Goal: Information Seeking & Learning: Learn about a topic

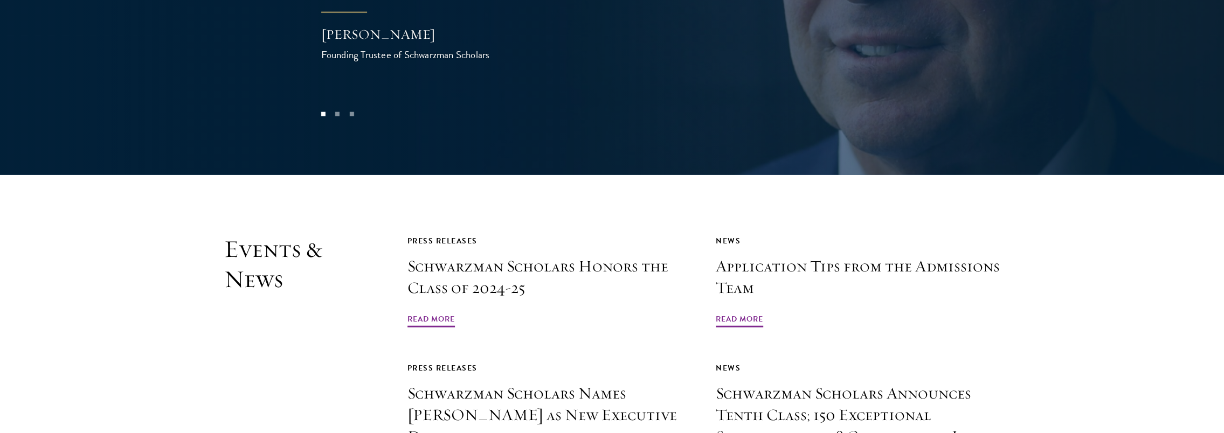
scroll to position [2424, 0]
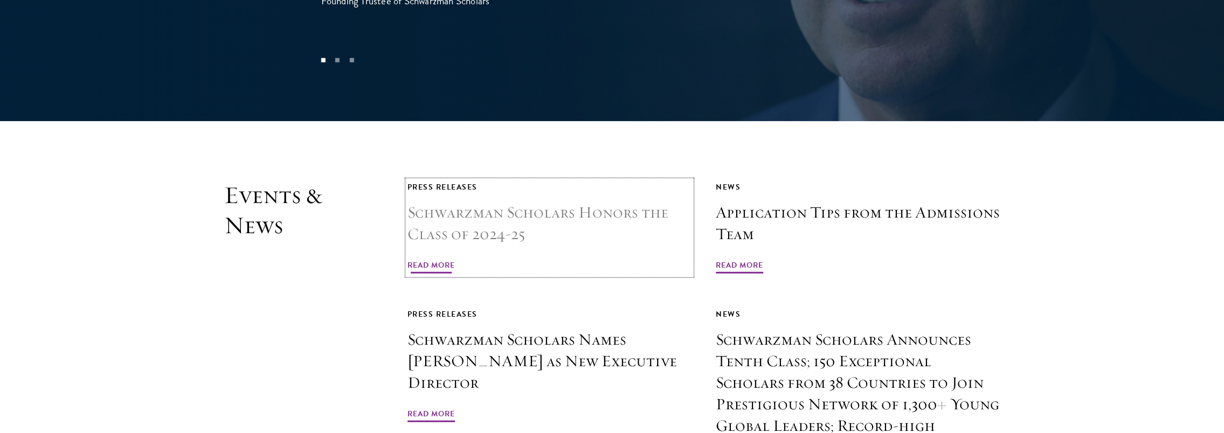
click at [578, 202] on h3 "Schwarzman Scholars Honors the Class of 2024-25" at bounding box center [549, 223] width 284 height 43
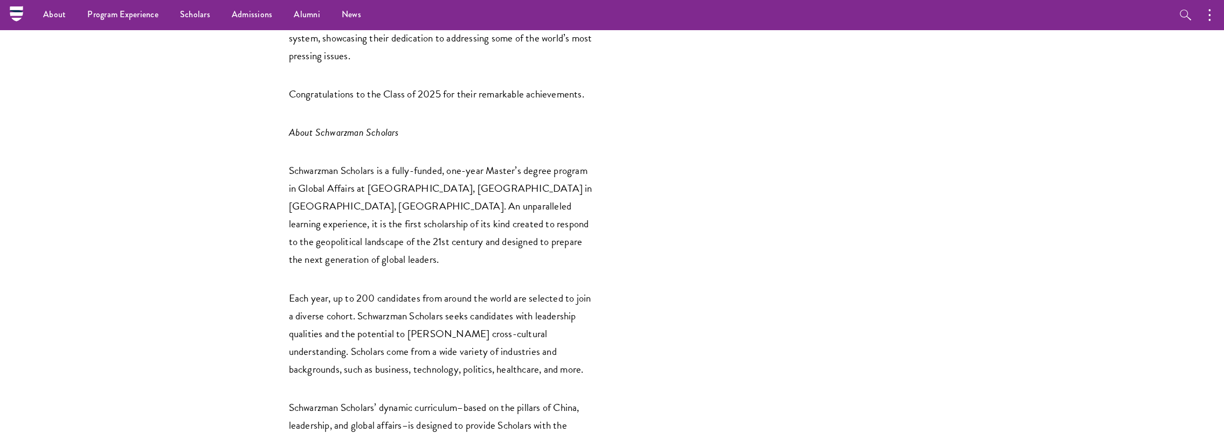
scroll to position [1455, 0]
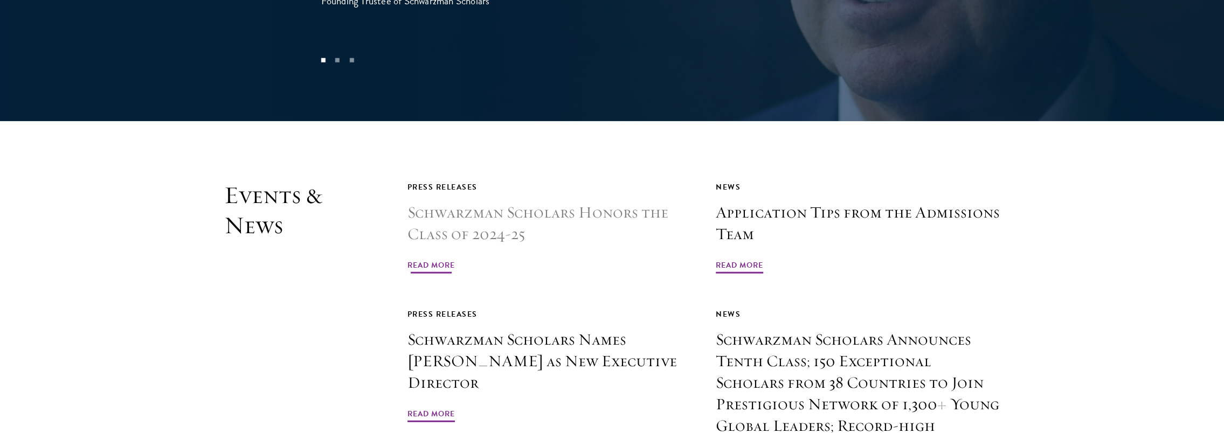
scroll to position [2478, 0]
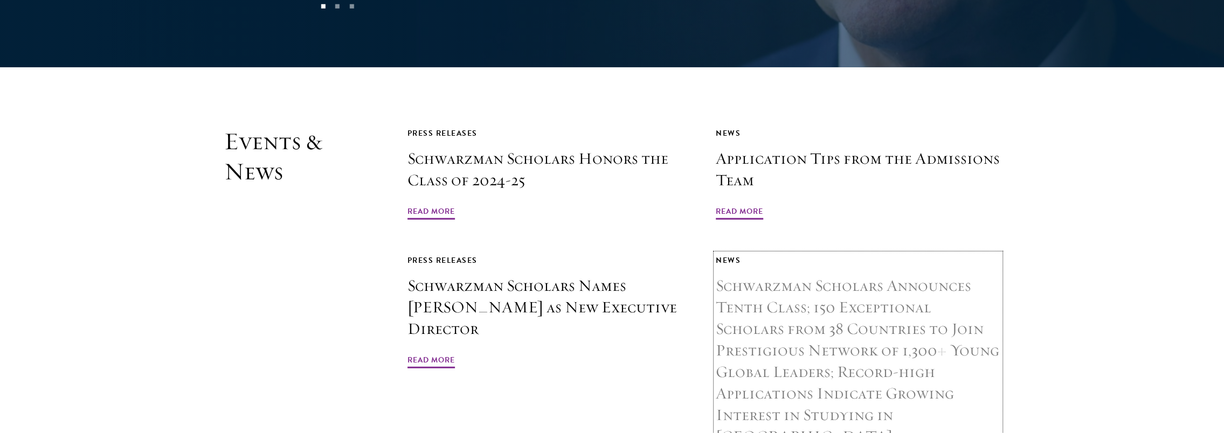
click at [744, 399] on link "News Schwarzman Scholars Announces Tenth Class; 150 Exceptional Scholars from 3…" at bounding box center [857, 366] width 284 height 224
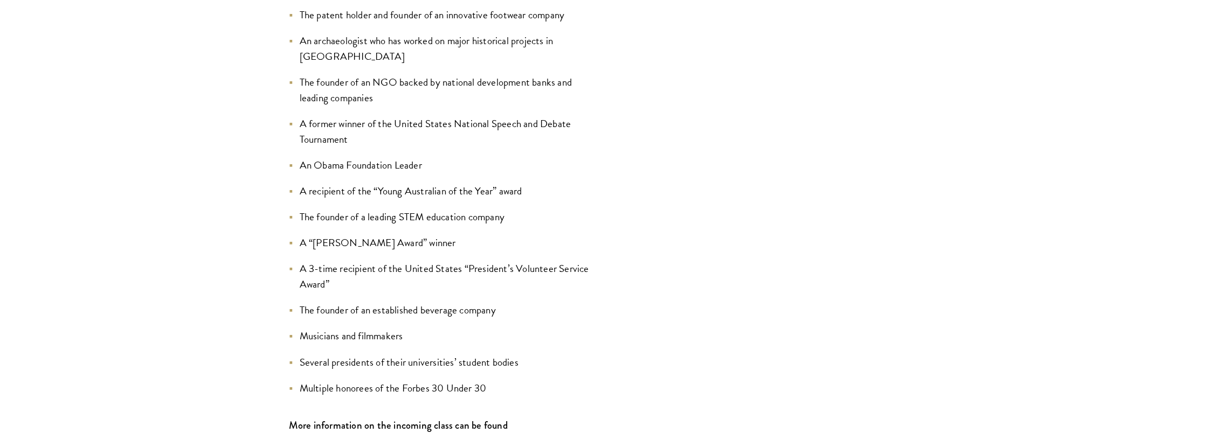
scroll to position [1562, 0]
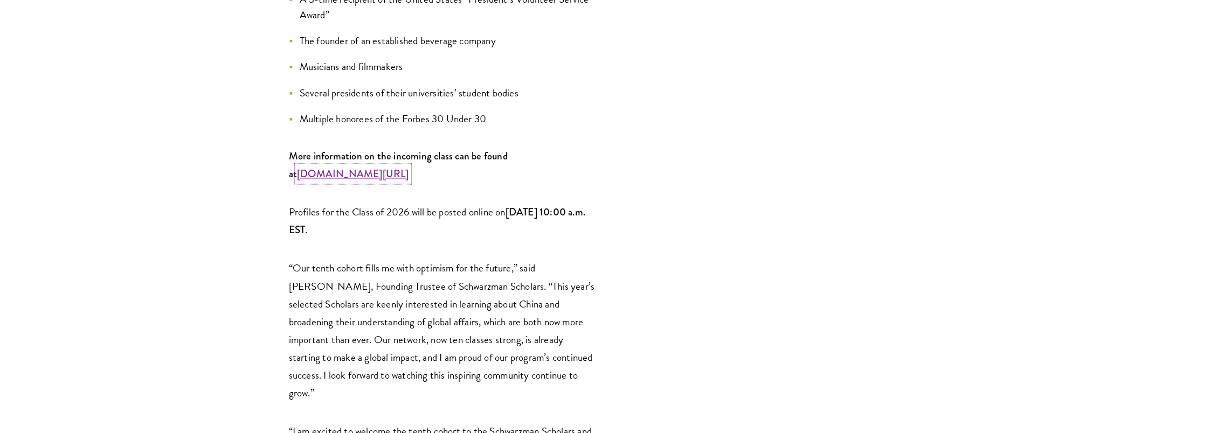
click at [409, 166] on strong "www.schwarzmanscholars.org/scholars" at bounding box center [353, 173] width 112 height 15
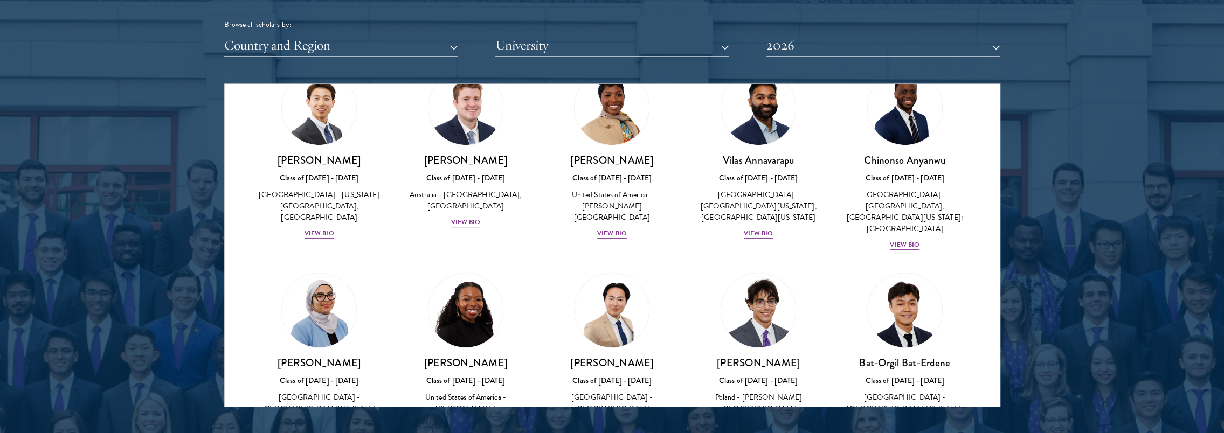
scroll to position [485, 0]
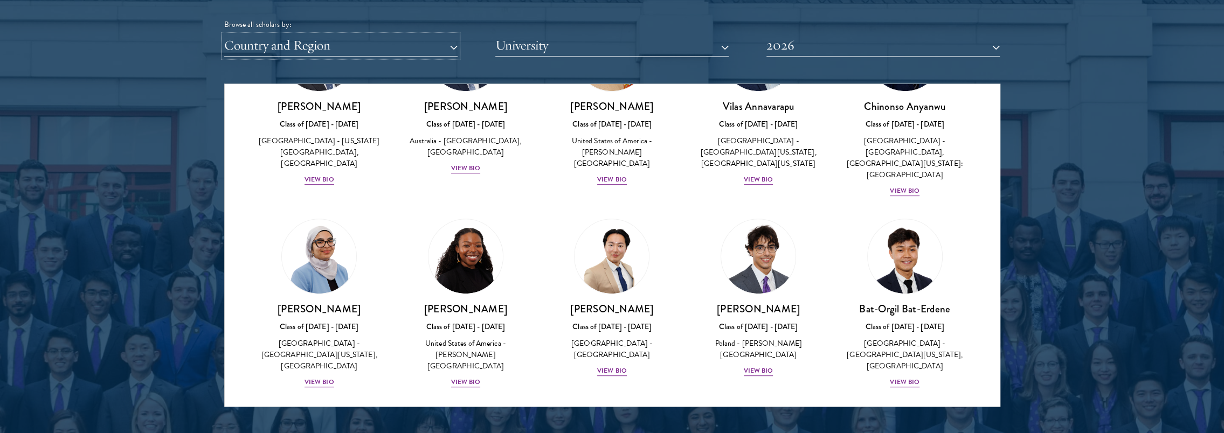
click at [429, 44] on button "Country and Region" at bounding box center [340, 45] width 233 height 22
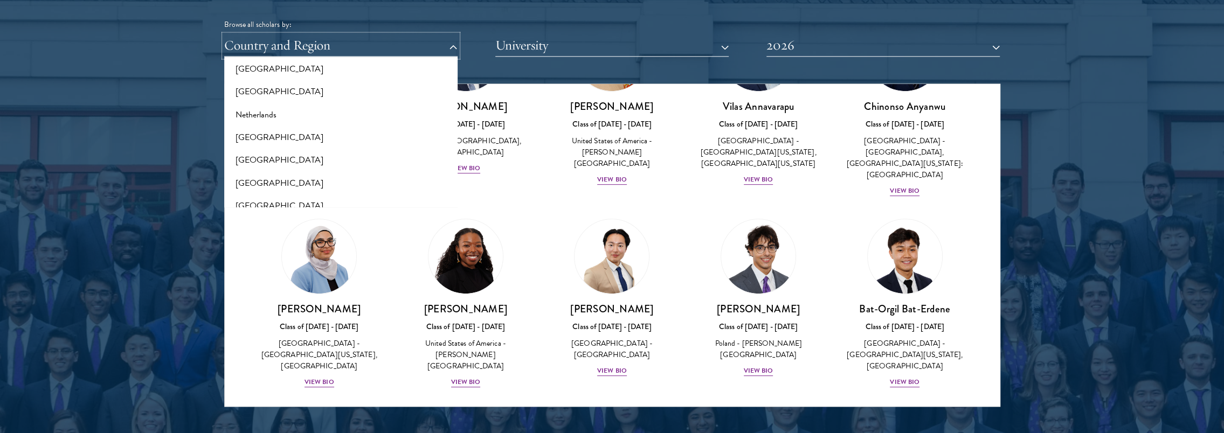
scroll to position [2259, 0]
click at [378, 159] on button "[GEOGRAPHIC_DATA]" at bounding box center [340, 170] width 227 height 23
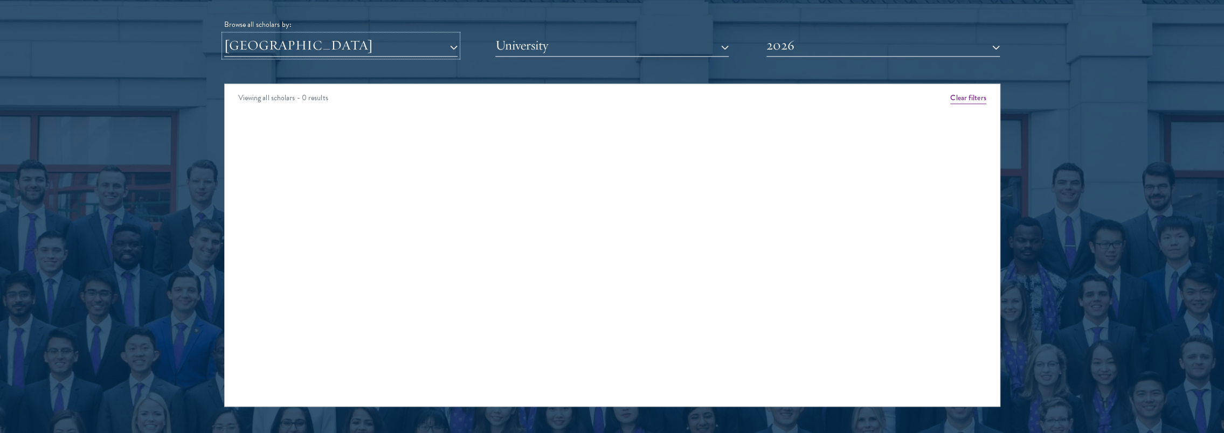
click at [395, 43] on button "[GEOGRAPHIC_DATA]" at bounding box center [340, 45] width 233 height 22
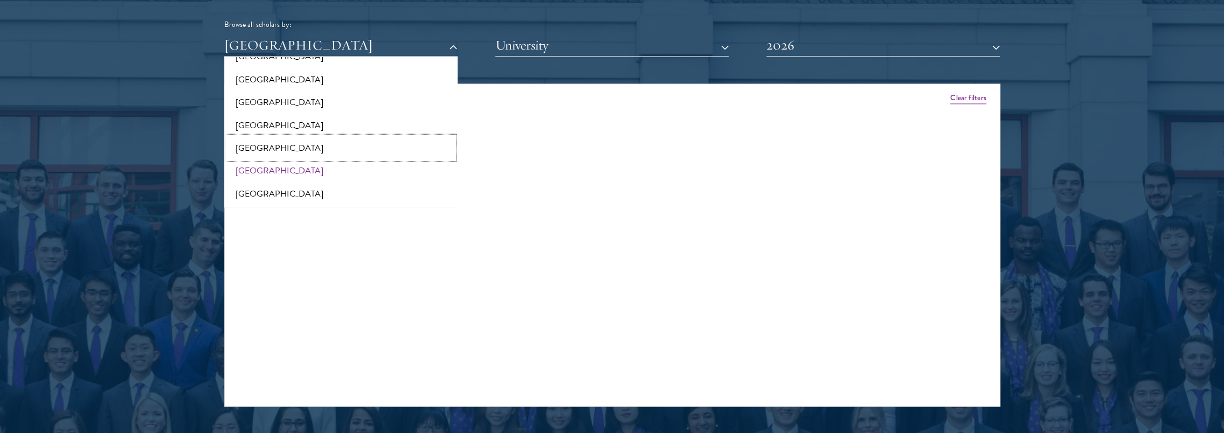
click at [365, 152] on button "[GEOGRAPHIC_DATA]" at bounding box center [340, 147] width 227 height 23
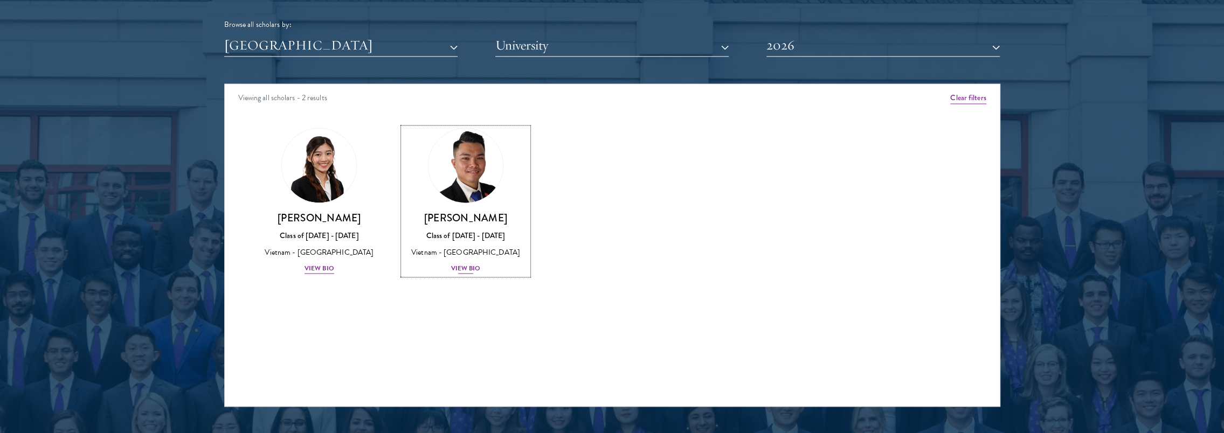
click at [470, 268] on div "View Bio" at bounding box center [466, 268] width 30 height 10
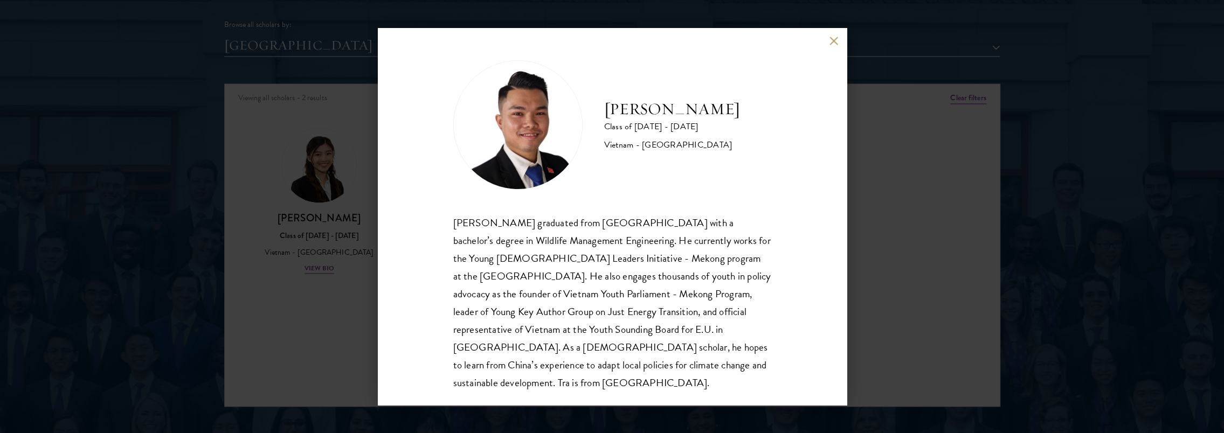
scroll to position [19, 0]
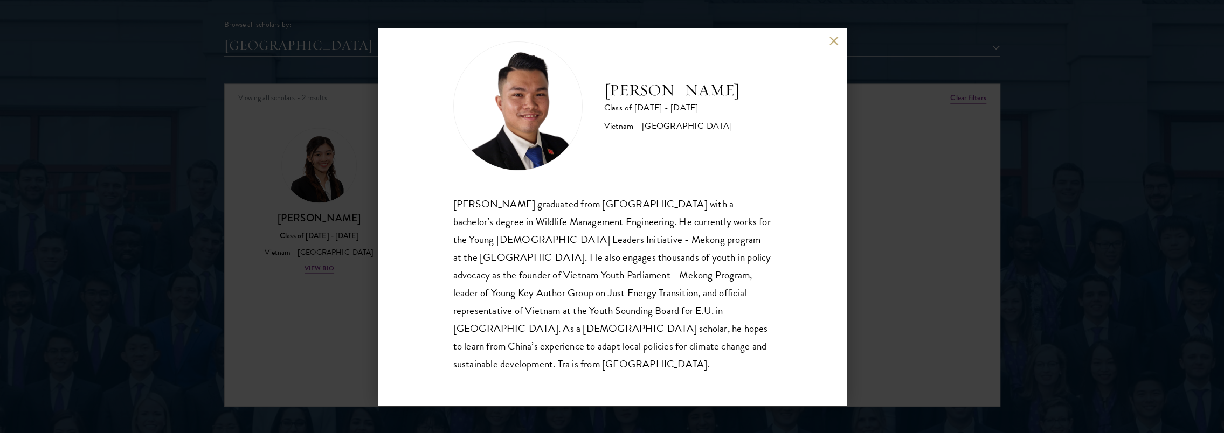
click at [835, 36] on div "Tra Nguyen Class of 2025 - 2026 Vietnam - Szent Istvan University Tra Nguyen gr…" at bounding box center [612, 216] width 469 height 377
click at [830, 39] on button at bounding box center [833, 40] width 9 height 9
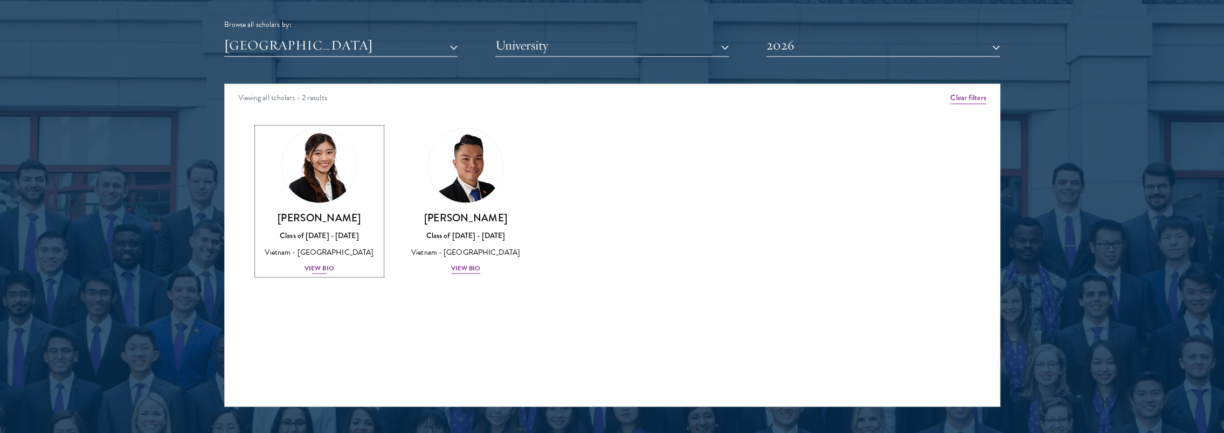
click at [325, 266] on div "View Bio" at bounding box center [319, 268] width 30 height 10
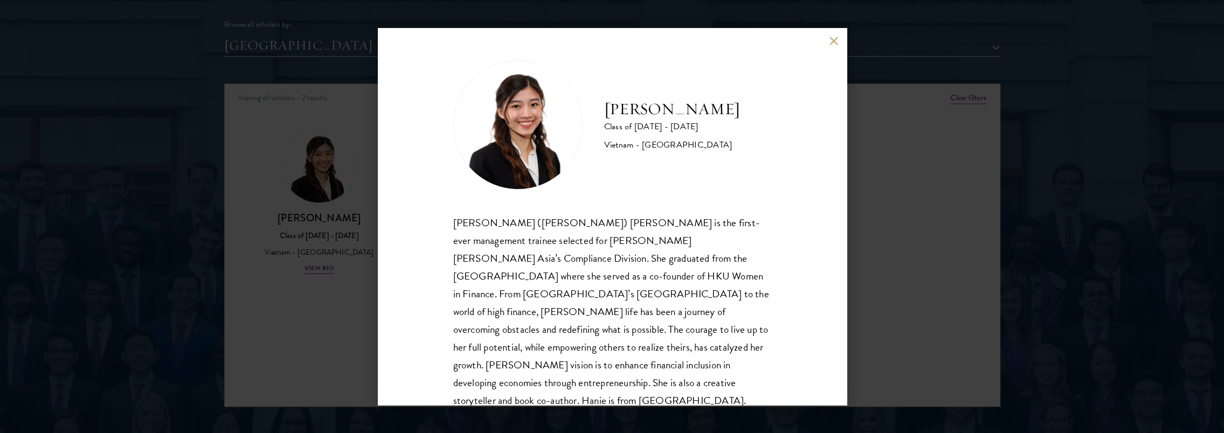
click at [573, 264] on div "Minh Hanh (Hanie) Luong is the first-ever management trainee selected for Morga…" at bounding box center [612, 312] width 318 height 196
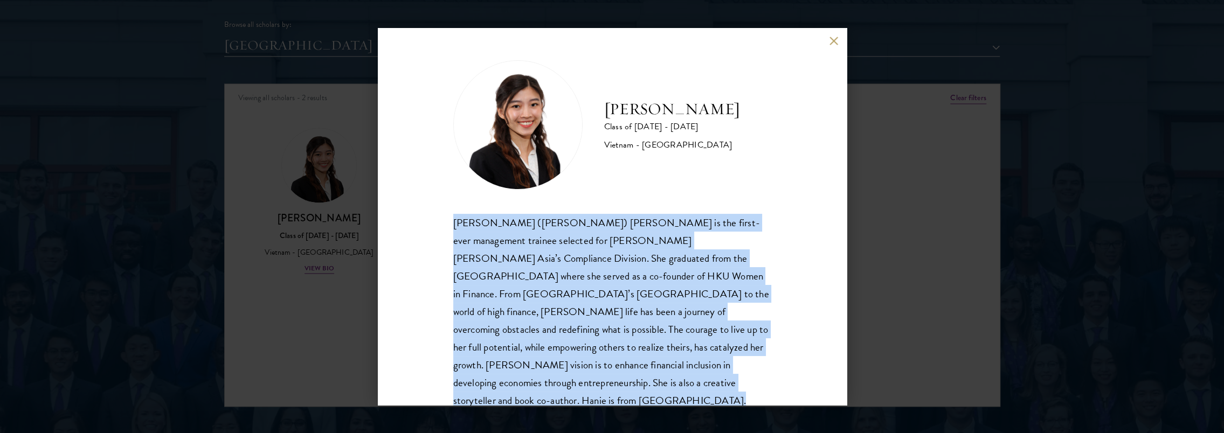
click at [573, 264] on div "Minh Hanh (Hanie) Luong is the first-ever management trainee selected for Morga…" at bounding box center [612, 312] width 318 height 196
click at [583, 295] on div "Minh Hanh (Hanie) Luong is the first-ever management trainee selected for Morga…" at bounding box center [612, 312] width 318 height 196
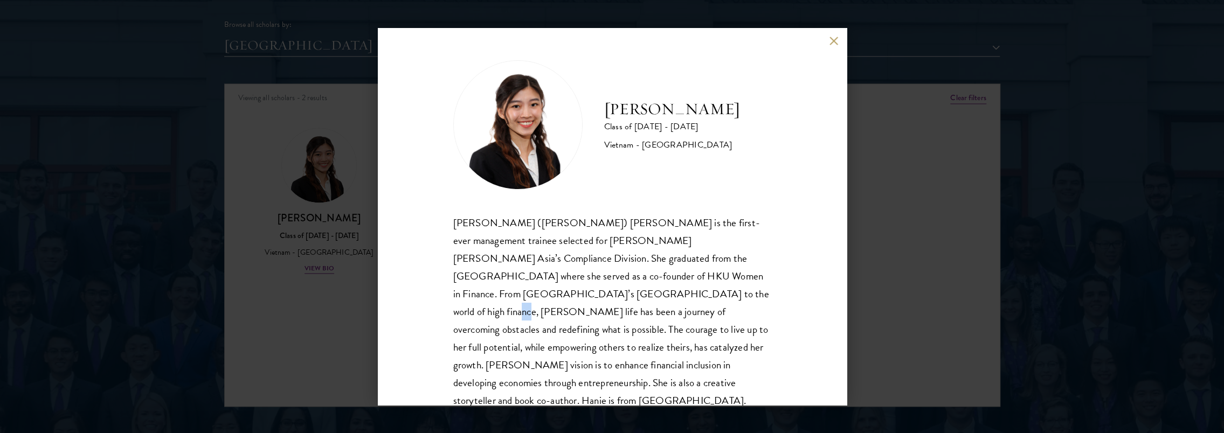
click at [583, 295] on div "Minh Hanh (Hanie) Luong is the first-ever management trainee selected for Morga…" at bounding box center [612, 312] width 318 height 196
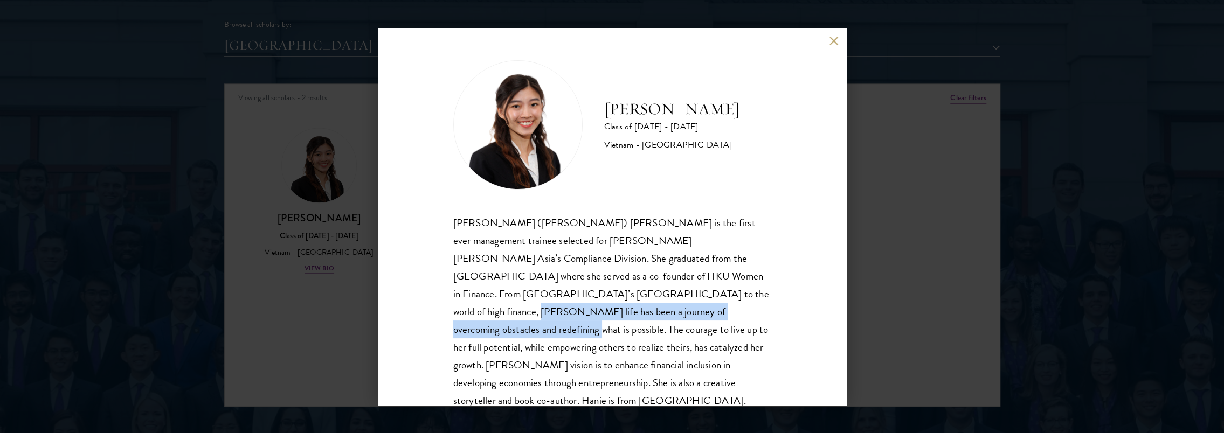
drag, startPoint x: 583, startPoint y: 295, endPoint x: 596, endPoint y: 303, distance: 15.2
click at [596, 303] on div "Minh Hanh (Hanie) Luong is the first-ever management trainee selected for Morga…" at bounding box center [612, 312] width 318 height 196
drag, startPoint x: 596, startPoint y: 303, endPoint x: 583, endPoint y: 311, distance: 15.2
click at [583, 311] on div "Minh Hanh (Hanie) Luong is the first-ever management trainee selected for Morga…" at bounding box center [612, 312] width 318 height 196
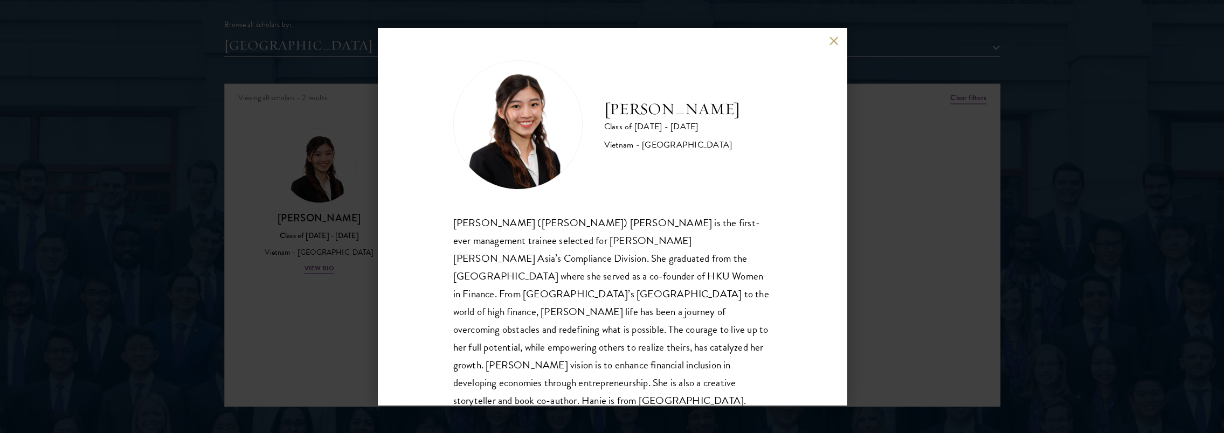
click at [796, 310] on div "Hanie Luong Class of 2025 - 2026 Vietnam - University of Hong Kong Minh Hanh (H…" at bounding box center [612, 216] width 469 height 377
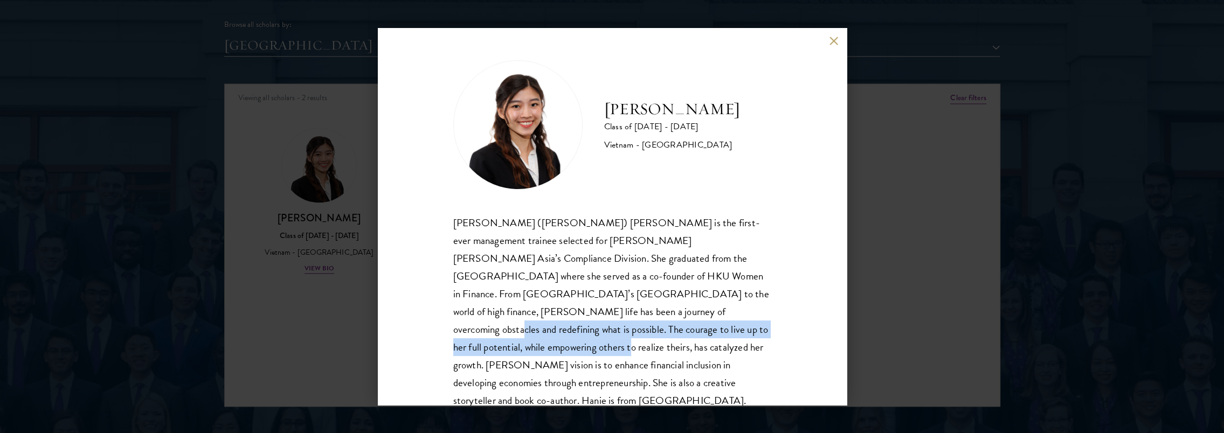
drag, startPoint x: 517, startPoint y: 316, endPoint x: 651, endPoint y: 329, distance: 134.8
click at [651, 329] on div "Minh Hanh (Hanie) Luong is the first-ever management trainee selected for Morga…" at bounding box center [612, 312] width 318 height 196
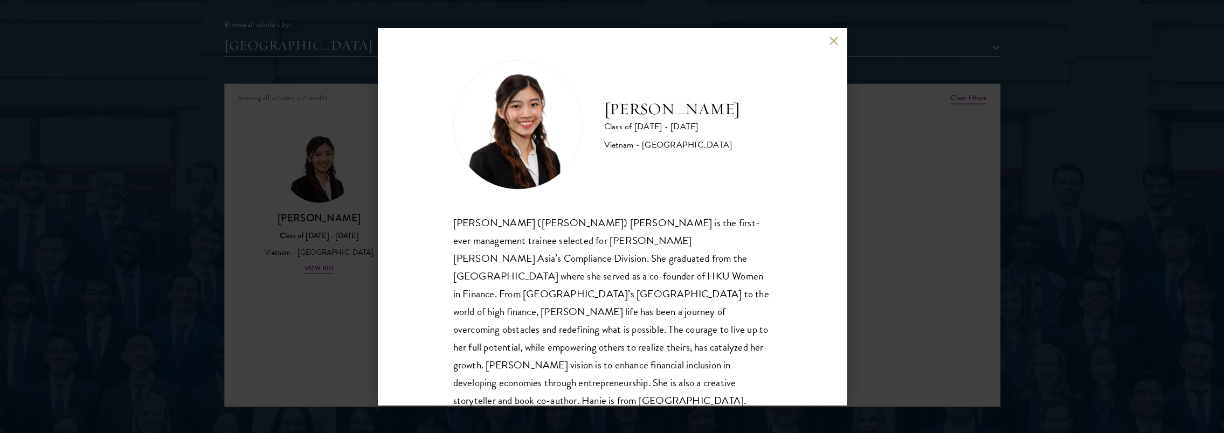
drag, startPoint x: 651, startPoint y: 329, endPoint x: 628, endPoint y: 358, distance: 37.1
click at [628, 358] on div "Minh Hanh (Hanie) Luong is the first-ever management trainee selected for Morga…" at bounding box center [612, 312] width 318 height 196
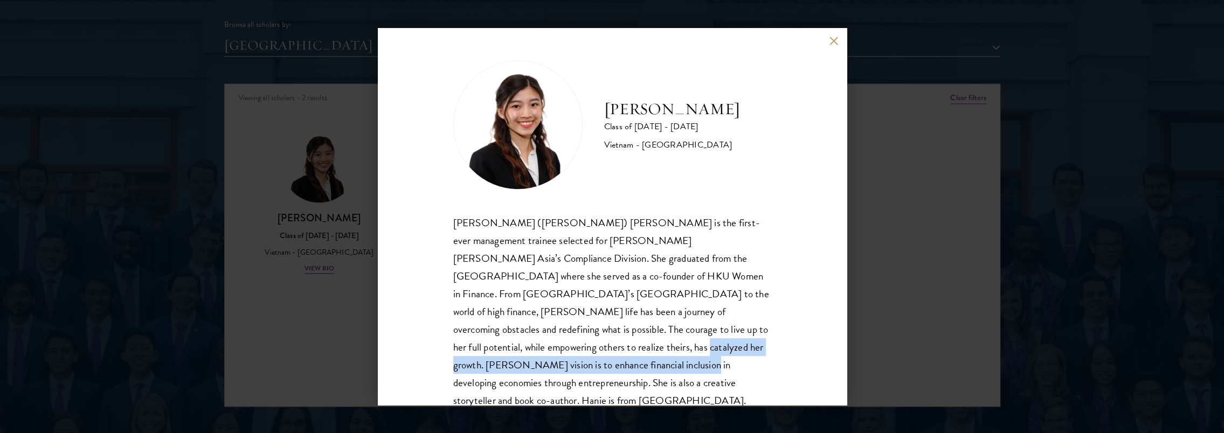
drag, startPoint x: 447, startPoint y: 350, endPoint x: 524, endPoint y: 365, distance: 78.0
click at [524, 365] on div "Hanie Luong Class of 2025 - 2026 Vietnam - University of Hong Kong Minh Hanh (H…" at bounding box center [612, 216] width 469 height 377
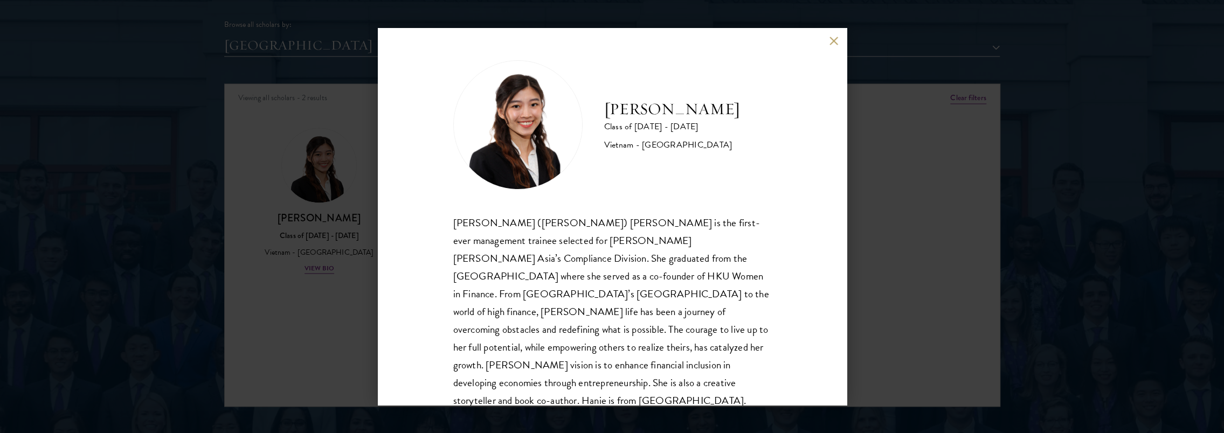
drag, startPoint x: 524, startPoint y: 365, endPoint x: 600, endPoint y: 377, distance: 77.3
click at [600, 377] on div "Minh Hanh (Hanie) Luong is the first-ever management trainee selected for Morga…" at bounding box center [612, 312] width 318 height 196
click at [831, 45] on div "Hanie Luong Class of 2025 - 2026 Vietnam - University of Hong Kong Minh Hanh (H…" at bounding box center [612, 216] width 469 height 377
click at [833, 38] on button at bounding box center [833, 40] width 9 height 9
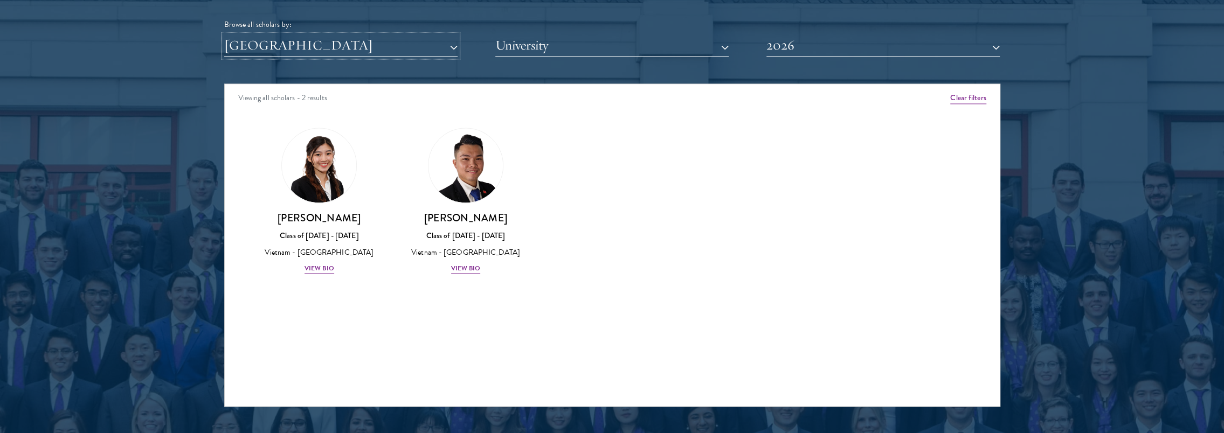
click at [387, 43] on button "[GEOGRAPHIC_DATA]" at bounding box center [340, 45] width 233 height 22
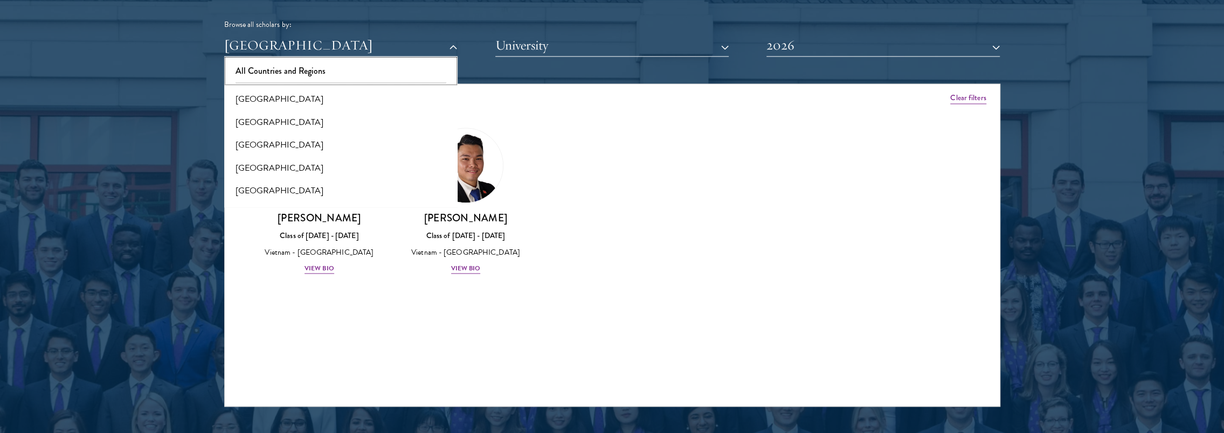
click at [367, 66] on button "All Countries and Regions" at bounding box center [340, 71] width 227 height 23
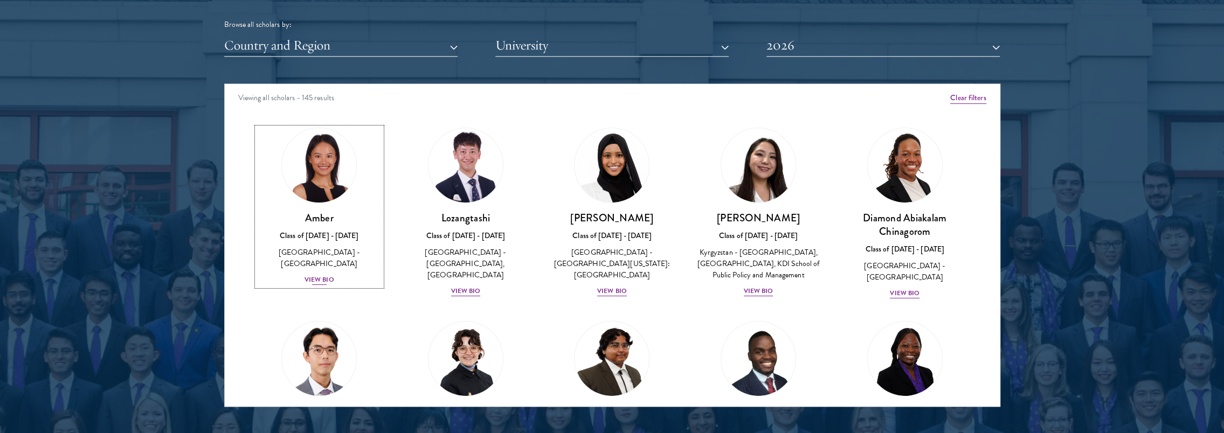
click at [326, 275] on div "View Bio" at bounding box center [319, 280] width 30 height 10
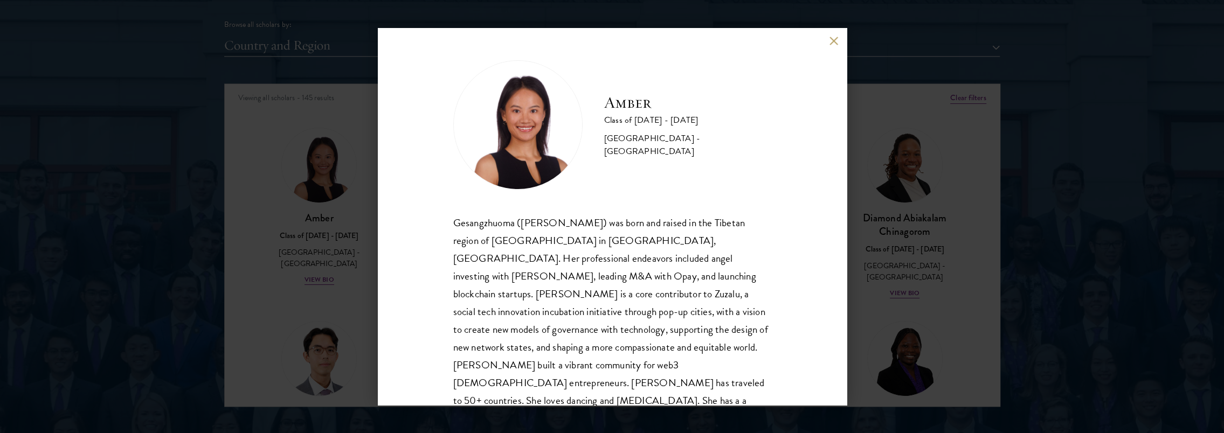
click at [523, 262] on div "Gesangzhuoma (Amber) was born and raised in the Tibetan region of Shangri-La in…" at bounding box center [612, 330] width 318 height 232
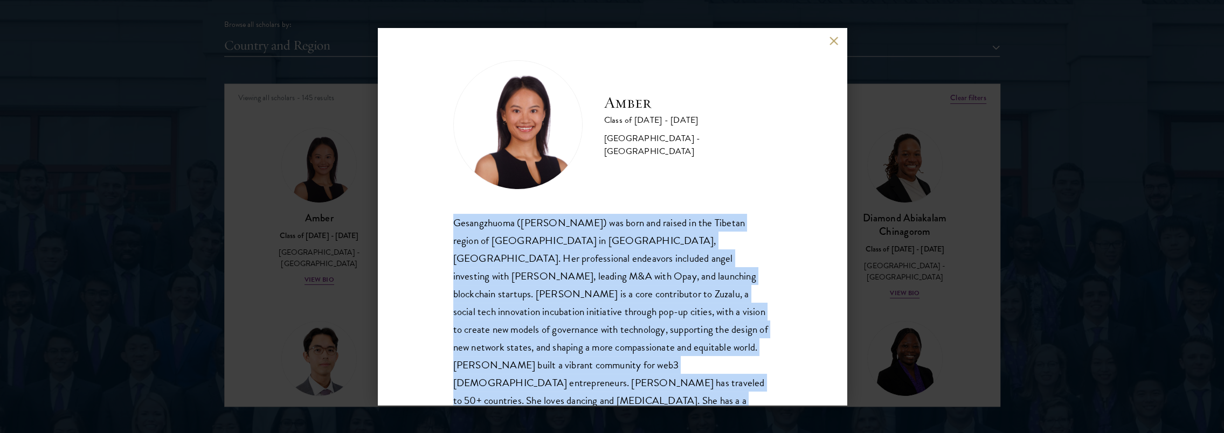
click at [523, 262] on div "Gesangzhuoma (Amber) was born and raised in the Tibetan region of Shangri-La in…" at bounding box center [612, 330] width 318 height 232
drag, startPoint x: 523, startPoint y: 262, endPoint x: 530, endPoint y: 285, distance: 24.2
click at [530, 285] on div "Gesangzhuoma (Amber) was born and raised in the Tibetan region of Shangri-La in…" at bounding box center [612, 330] width 318 height 232
click at [581, 307] on div "Gesangzhuoma (Amber) was born and raised in the Tibetan region of Shangri-La in…" at bounding box center [612, 330] width 318 height 232
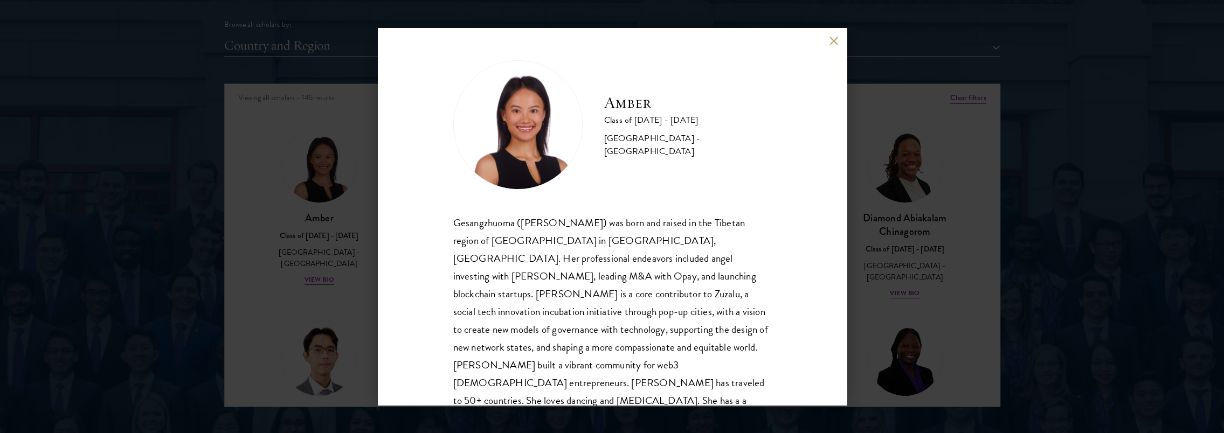
scroll to position [37, 0]
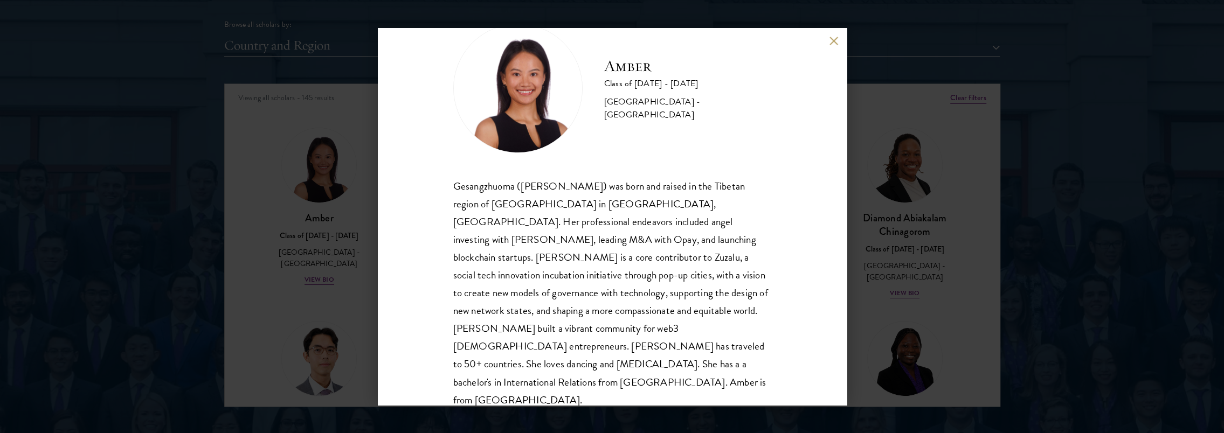
click at [864, 224] on div "Amber Class of 2025 - 2026 China - Peking University Gesangzhuoma (Amber) was b…" at bounding box center [612, 216] width 1224 height 433
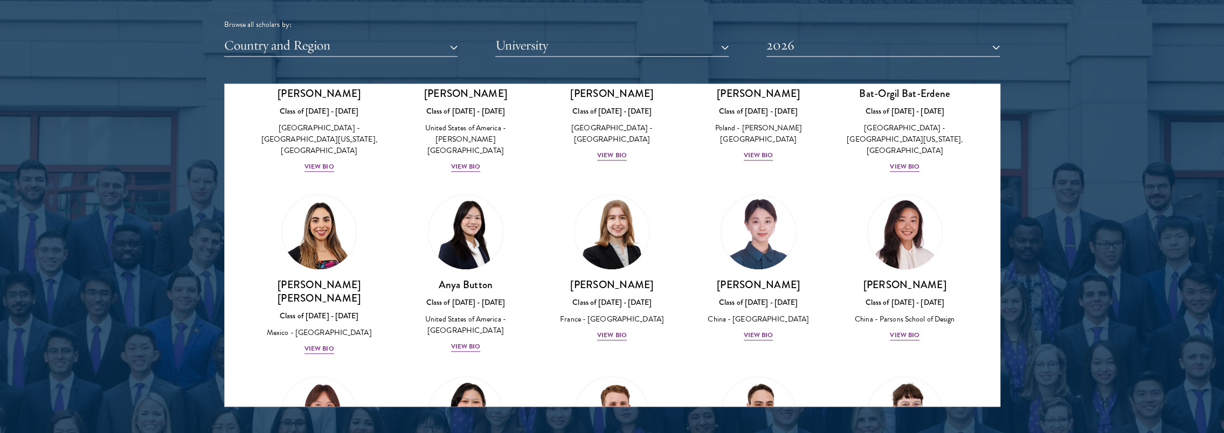
scroll to position [754, 0]
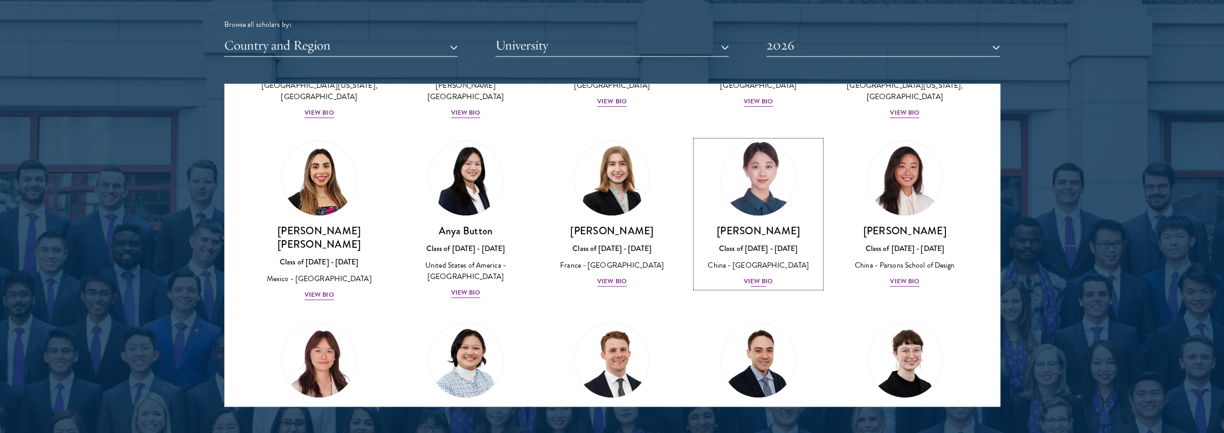
click at [760, 276] on div "View Bio" at bounding box center [759, 281] width 30 height 10
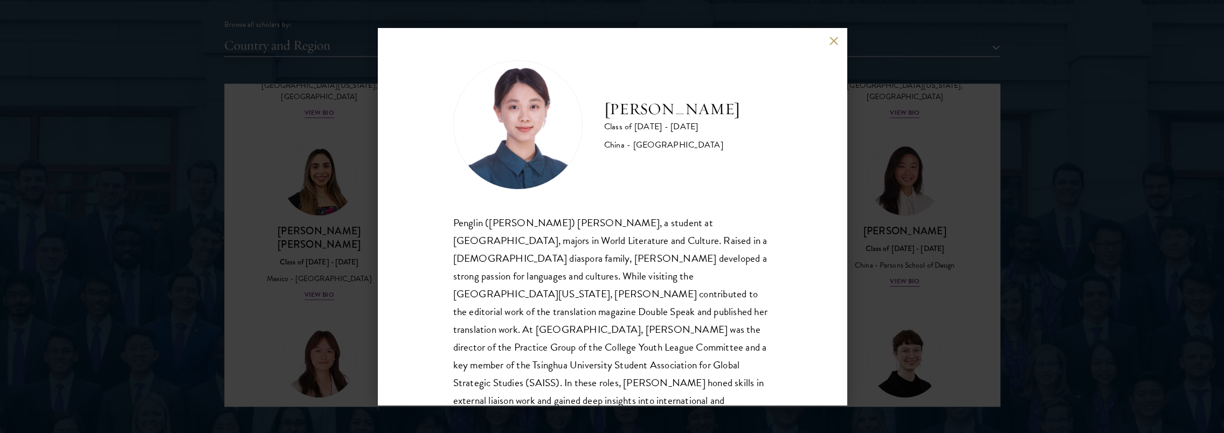
scroll to position [19, 0]
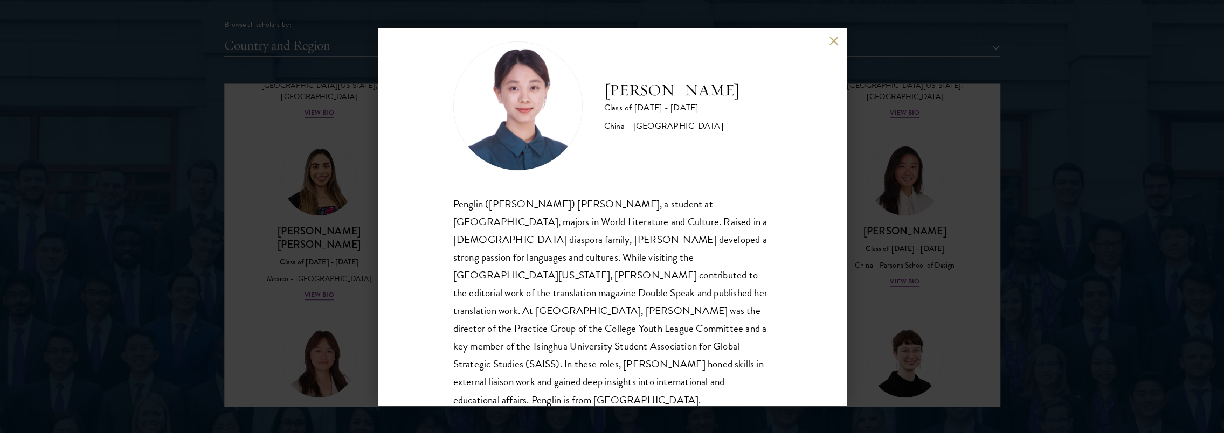
click at [832, 39] on button at bounding box center [833, 40] width 9 height 9
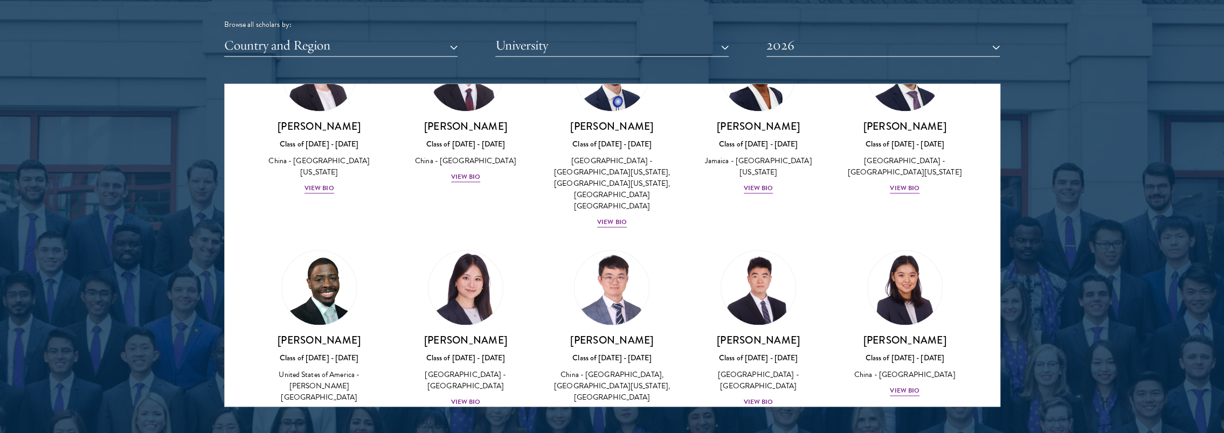
scroll to position [5122, 0]
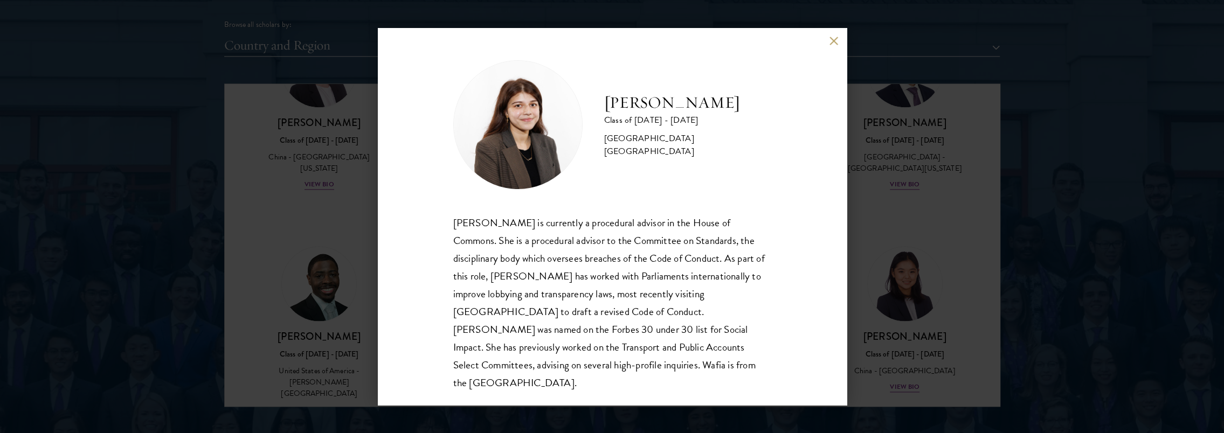
scroll to position [1, 0]
click at [822, 45] on div "Wafia Zia Class of 2025 - 2026 United Kingdom - University College London Wafia…" at bounding box center [612, 216] width 469 height 377
click at [835, 36] on button at bounding box center [833, 40] width 9 height 9
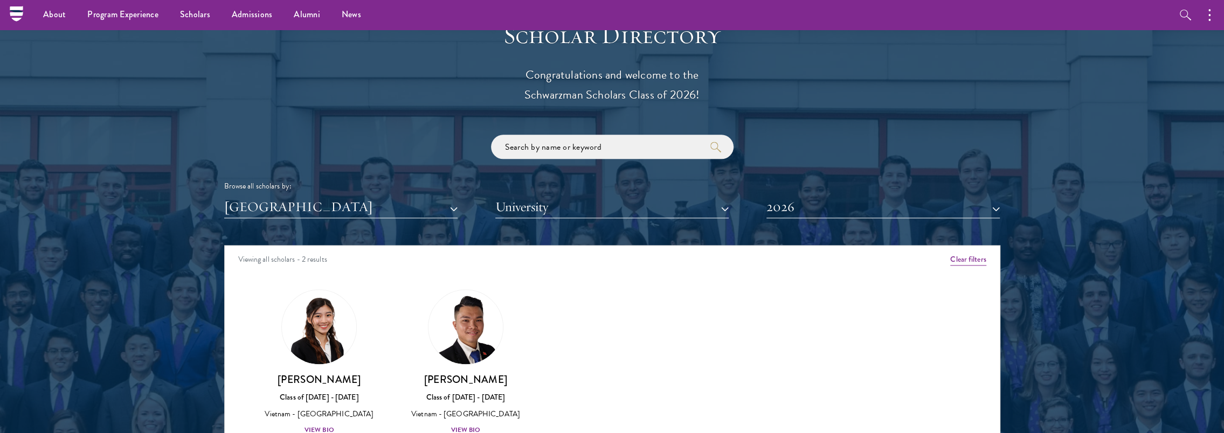
scroll to position [539, 0]
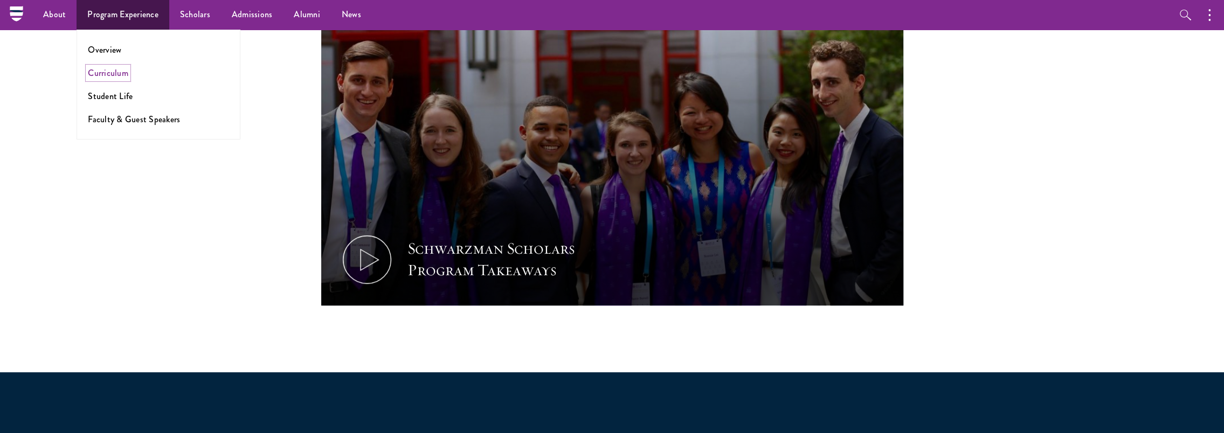
click at [107, 75] on link "Curriculum" at bounding box center [108, 73] width 40 height 12
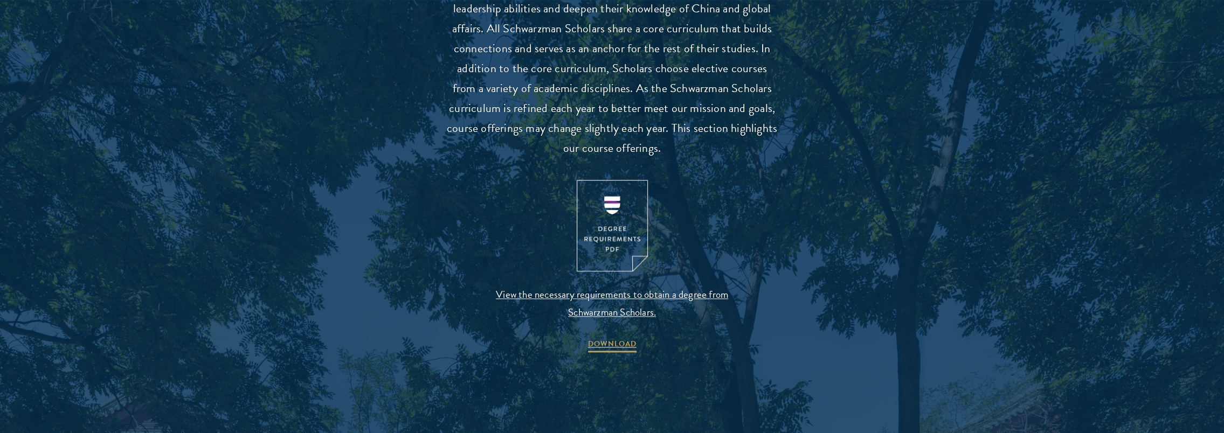
scroll to position [1078, 0]
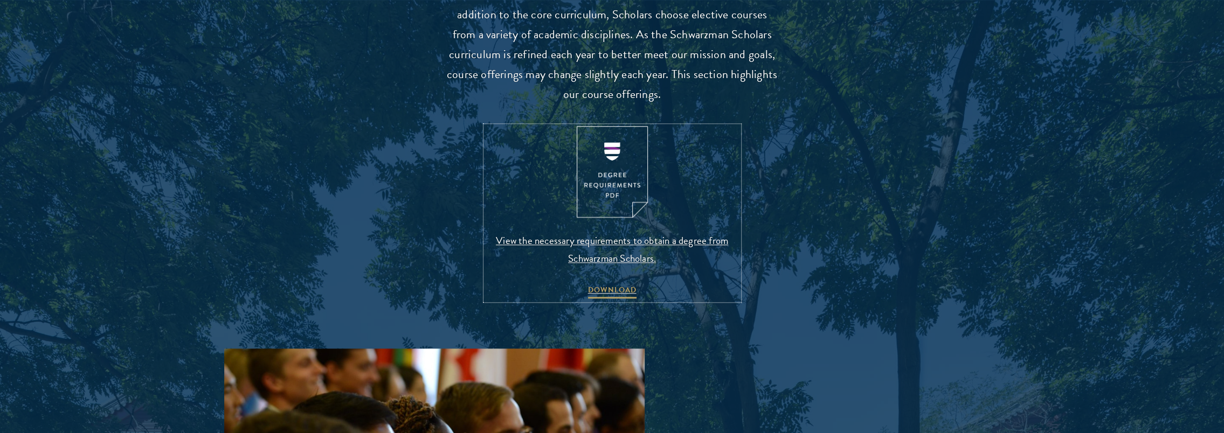
click at [600, 163] on img at bounding box center [611, 172] width 71 height 92
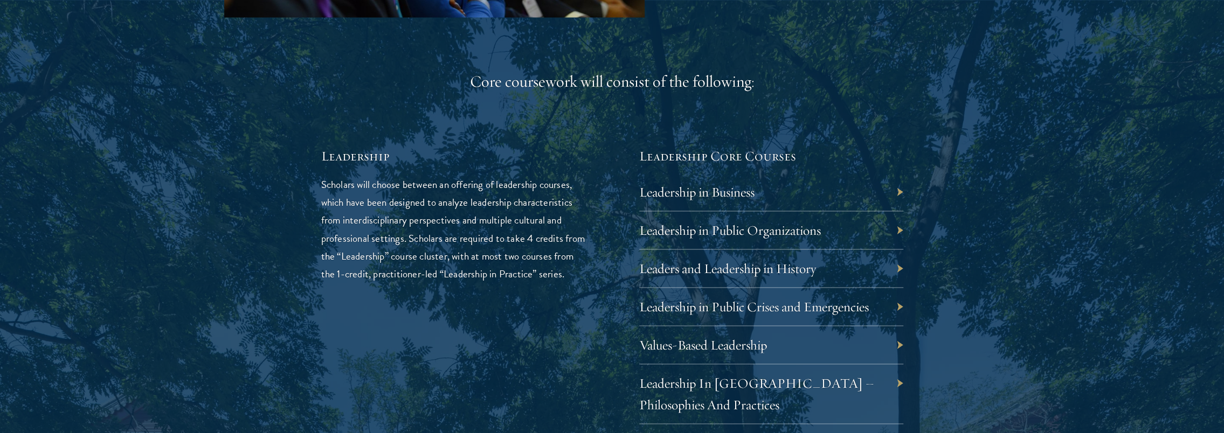
scroll to position [1778, 0]
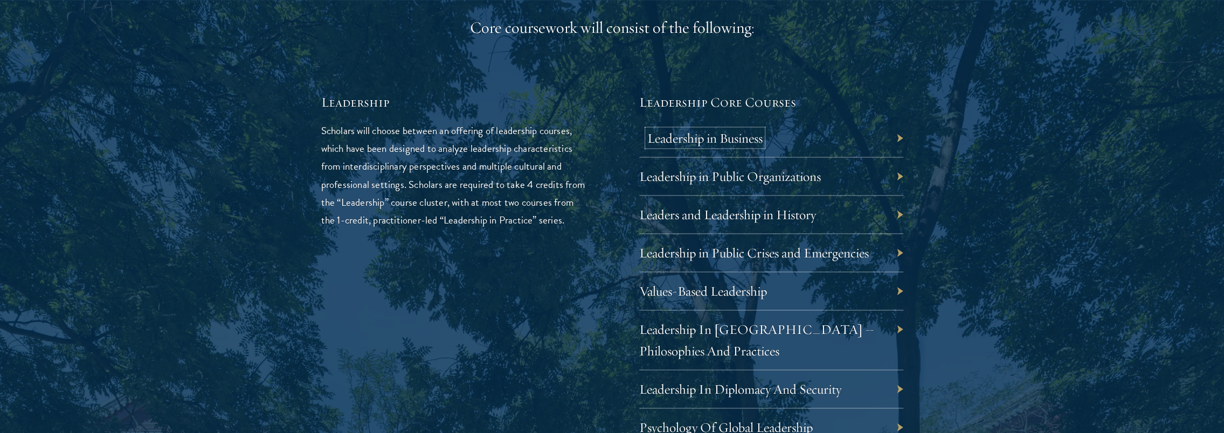
click at [739, 140] on link "Leadership in Business" at bounding box center [704, 137] width 115 height 17
click at [899, 142] on div "Leadership in Business" at bounding box center [771, 138] width 264 height 38
click at [897, 139] on div "Leadership in Business" at bounding box center [771, 138] width 264 height 38
click at [917, 142] on div "01 Core Curriculum 01 Core Curriculum All Schwarzman Scholars share a core curr…" at bounding box center [612, 350] width 776 height 1405
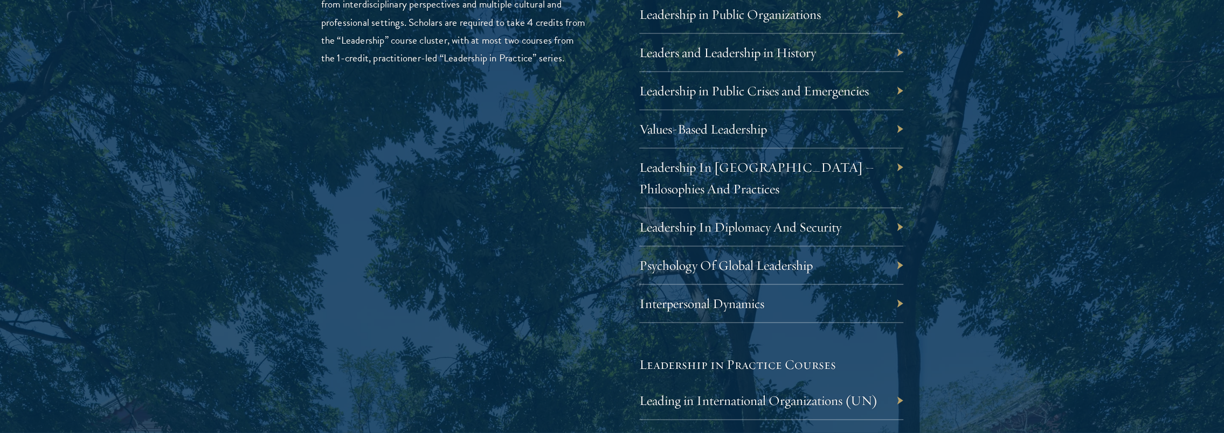
click at [897, 261] on div "Psychology Of Global Leadership" at bounding box center [771, 266] width 264 height 38
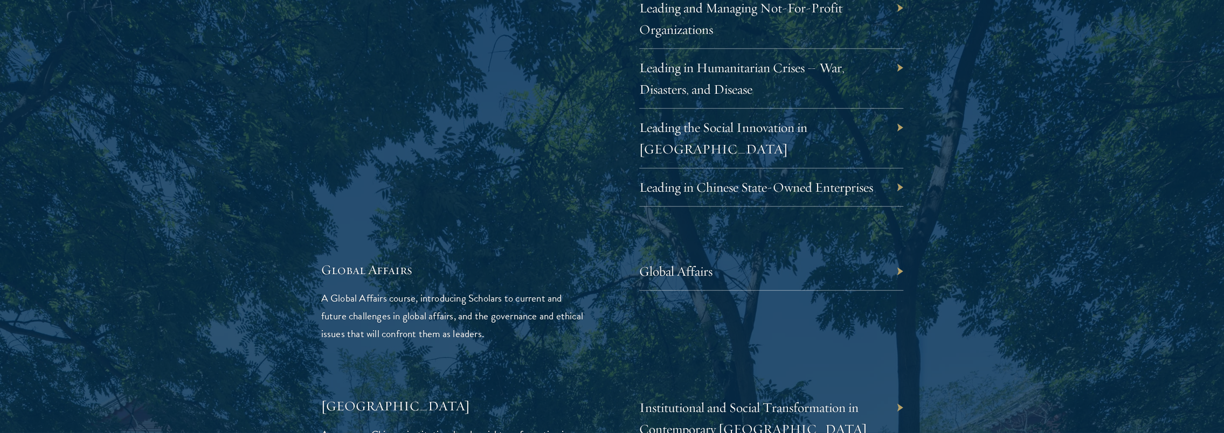
scroll to position [2478, 0]
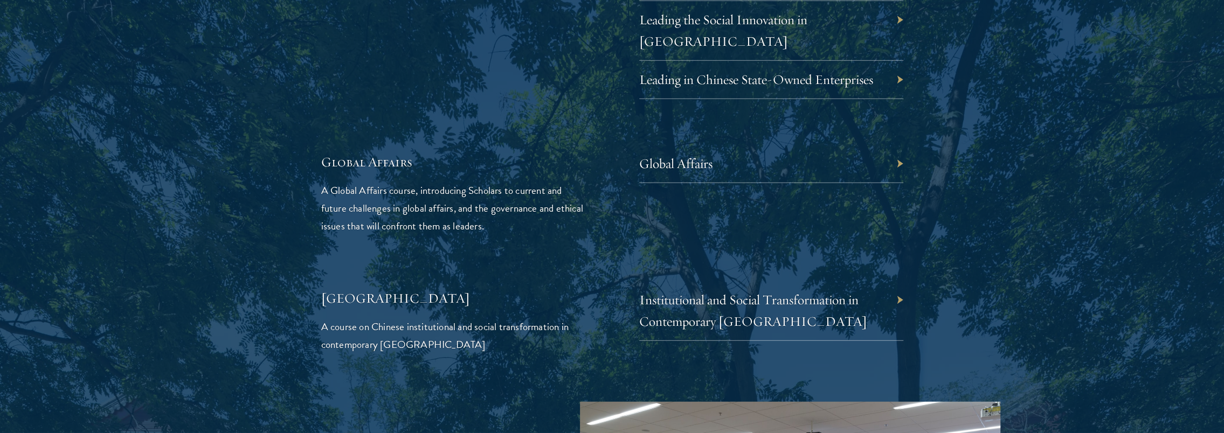
click at [894, 145] on div "Global Affairs" at bounding box center [771, 164] width 264 height 38
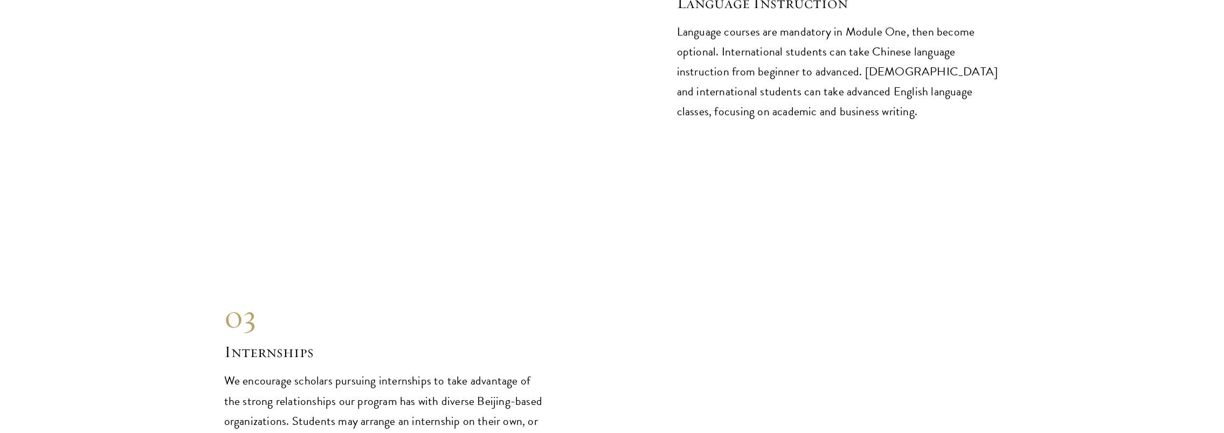
scroll to position [5172, 0]
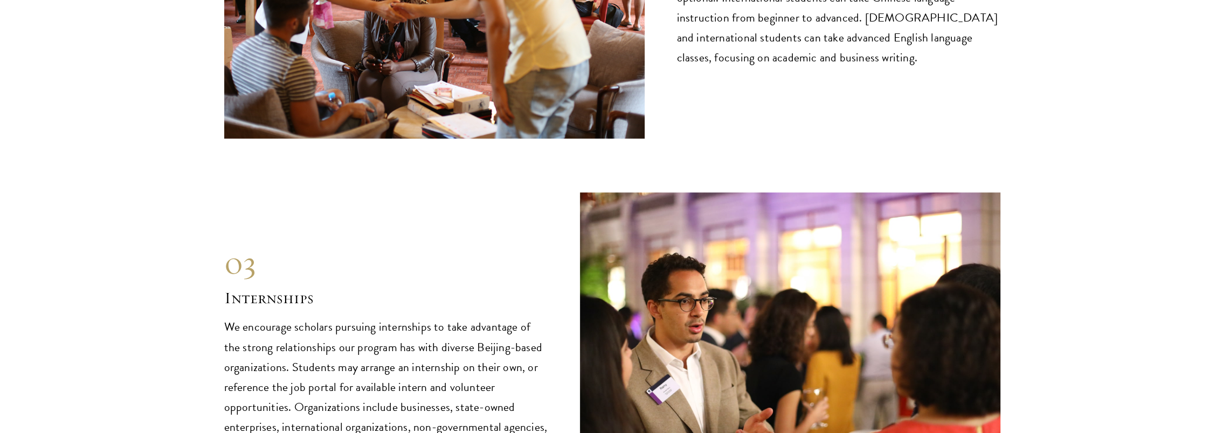
click at [470, 317] on p "We encourage scholars pursuing internships to take advantage of the strong rela…" at bounding box center [385, 387] width 323 height 140
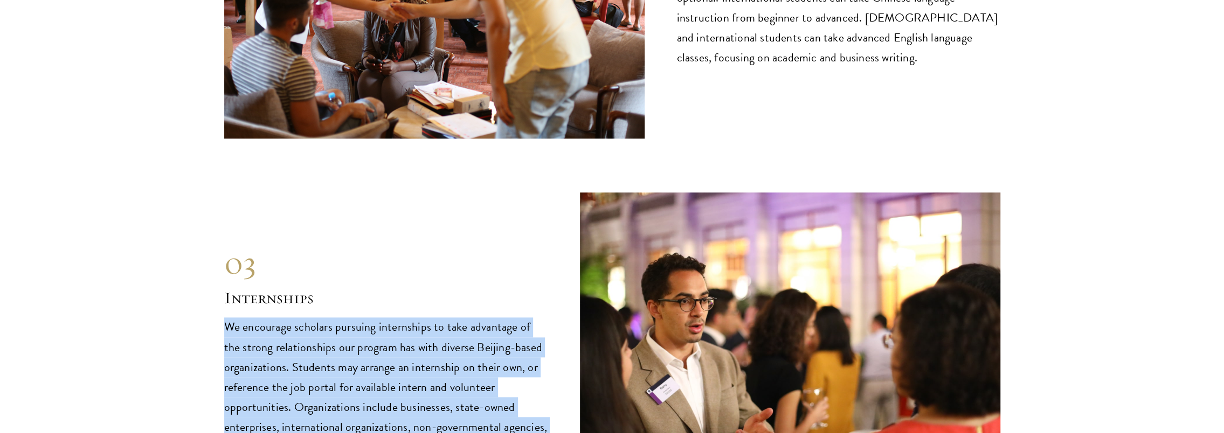
click at [470, 317] on p "We encourage scholars pursuing internships to take advantage of the strong rela…" at bounding box center [385, 387] width 323 height 140
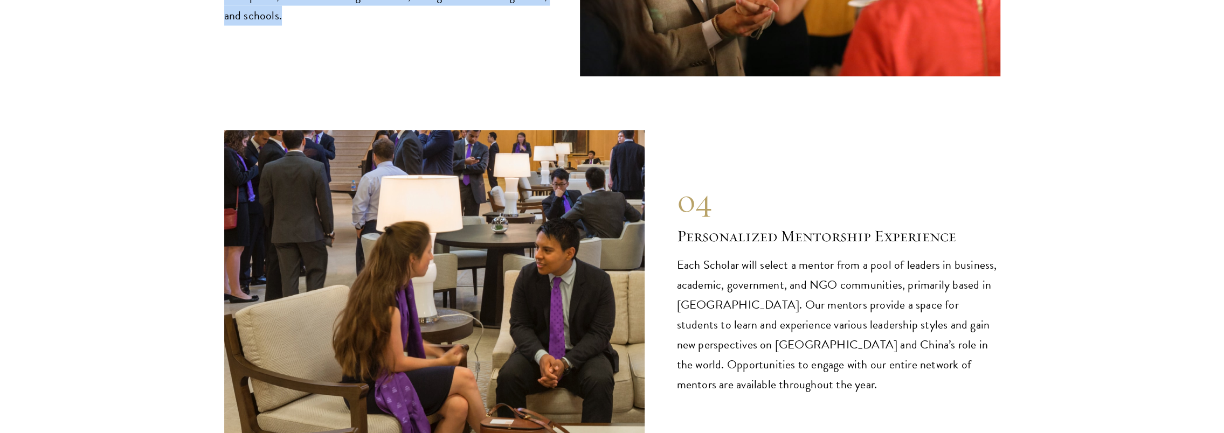
scroll to position [5657, 0]
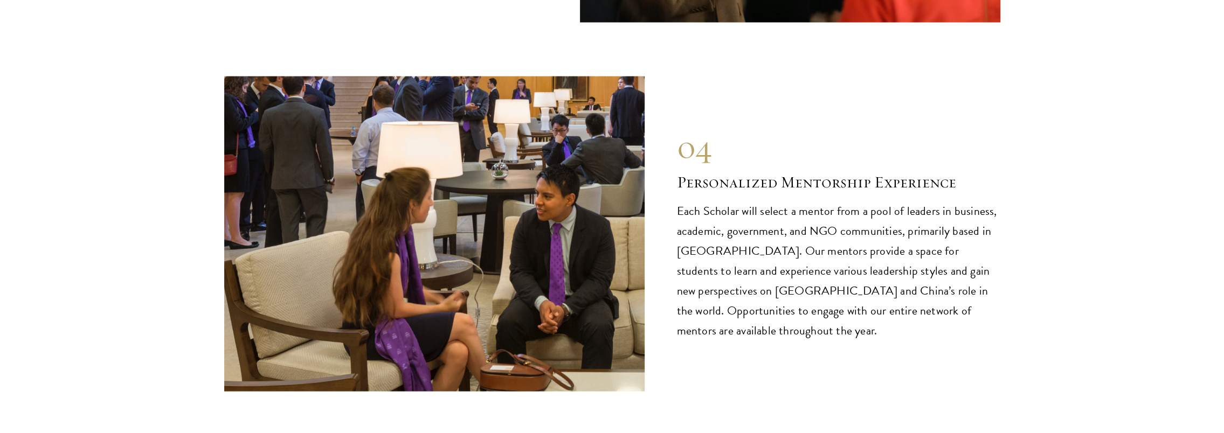
click at [694, 213] on p "Each Scholar will select a mentor from a pool of leaders in business, academic,…" at bounding box center [838, 272] width 323 height 140
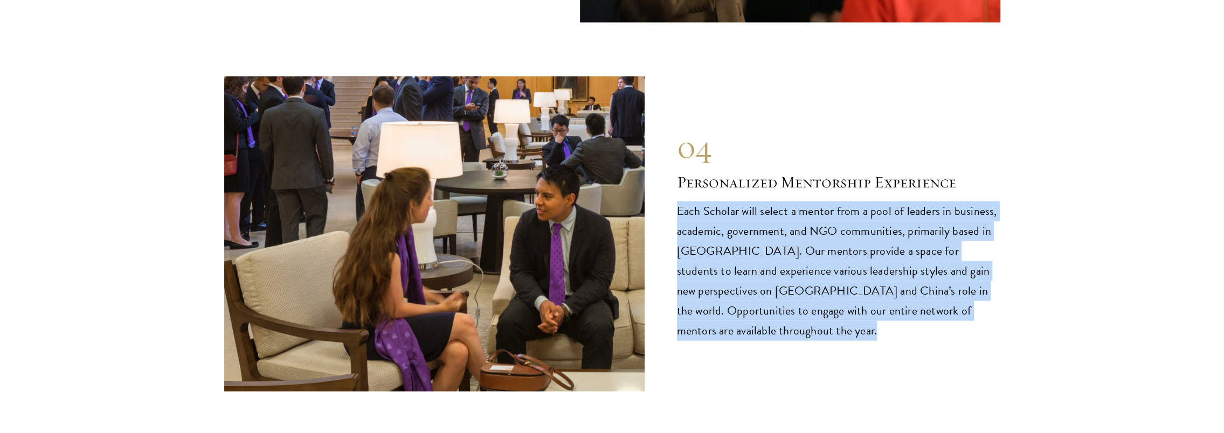
drag, startPoint x: 694, startPoint y: 213, endPoint x: 744, endPoint y: 288, distance: 89.4
click at [744, 288] on div "04 Personalized Mentorship Experience 04 Personalized Mentorship Experience Eac…" at bounding box center [612, 234] width 776 height 315
click at [768, 226] on p "Each Scholar will select a mentor from a pool of leaders in business, academic,…" at bounding box center [838, 272] width 323 height 140
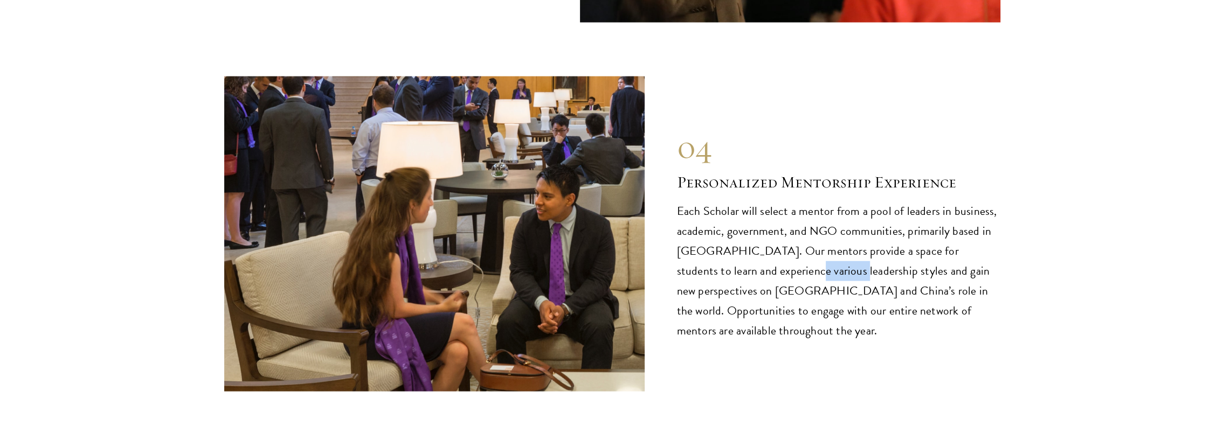
click at [768, 226] on p "Each Scholar will select a mentor from a pool of leaders in business, academic,…" at bounding box center [838, 272] width 323 height 140
drag, startPoint x: 768, startPoint y: 226, endPoint x: 782, endPoint y: 255, distance: 32.3
click at [782, 255] on p "Each Scholar will select a mentor from a pool of leaders in business, academic,…" at bounding box center [838, 272] width 323 height 140
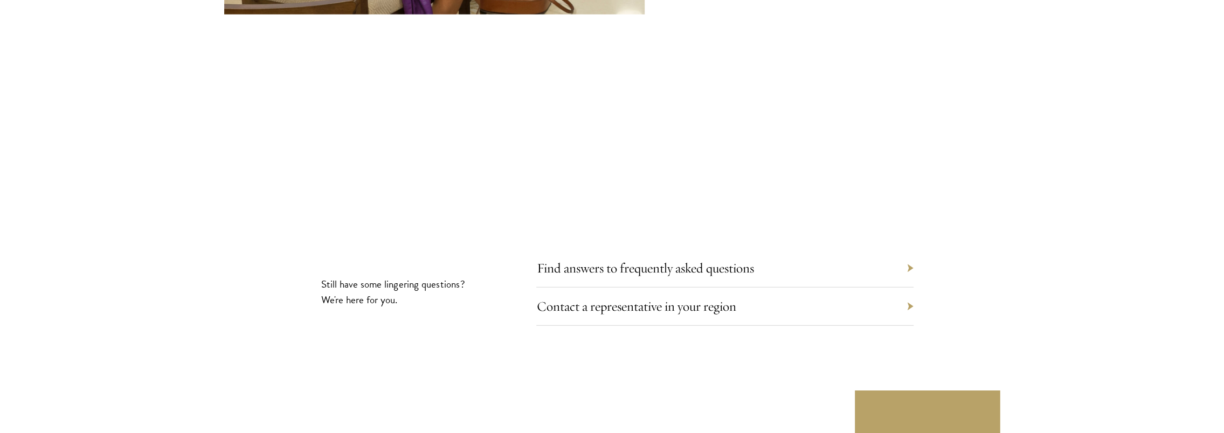
scroll to position [6088, 0]
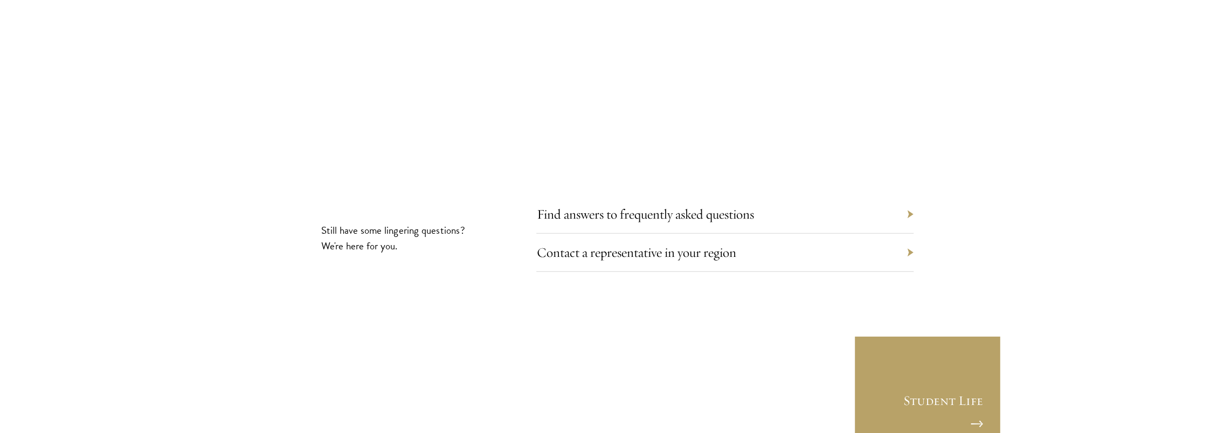
click at [790, 196] on div "Find answers to frequently asked questions" at bounding box center [724, 215] width 377 height 38
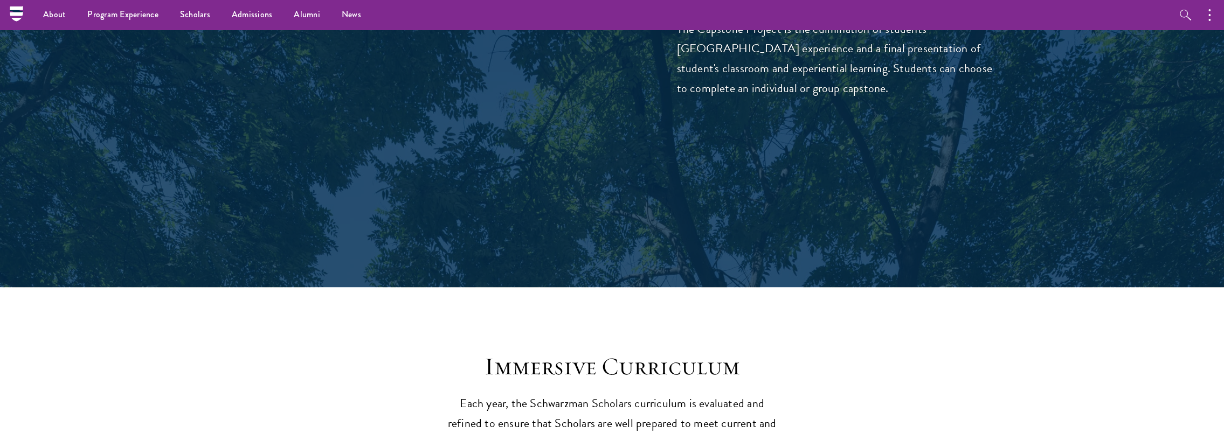
scroll to position [3076, 0]
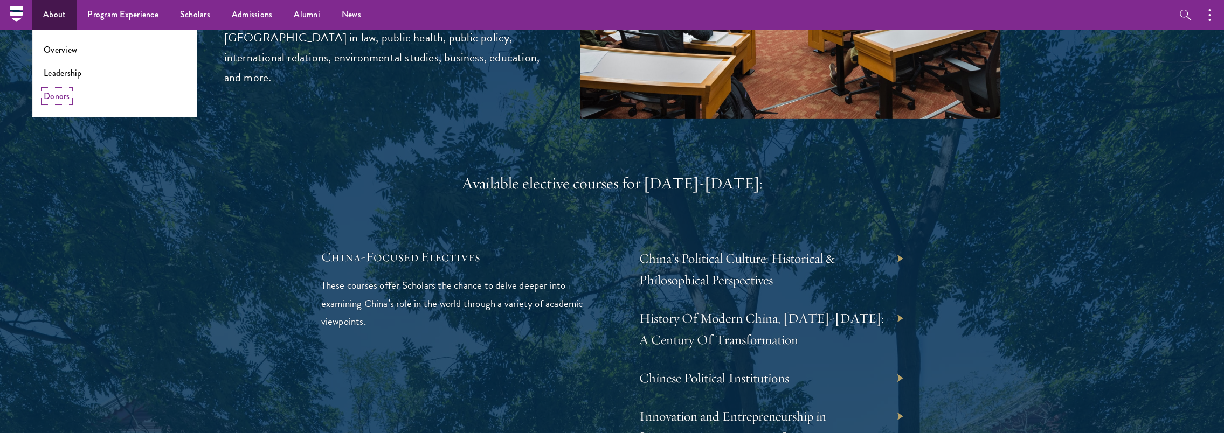
click at [65, 96] on link "Donors" at bounding box center [57, 96] width 26 height 12
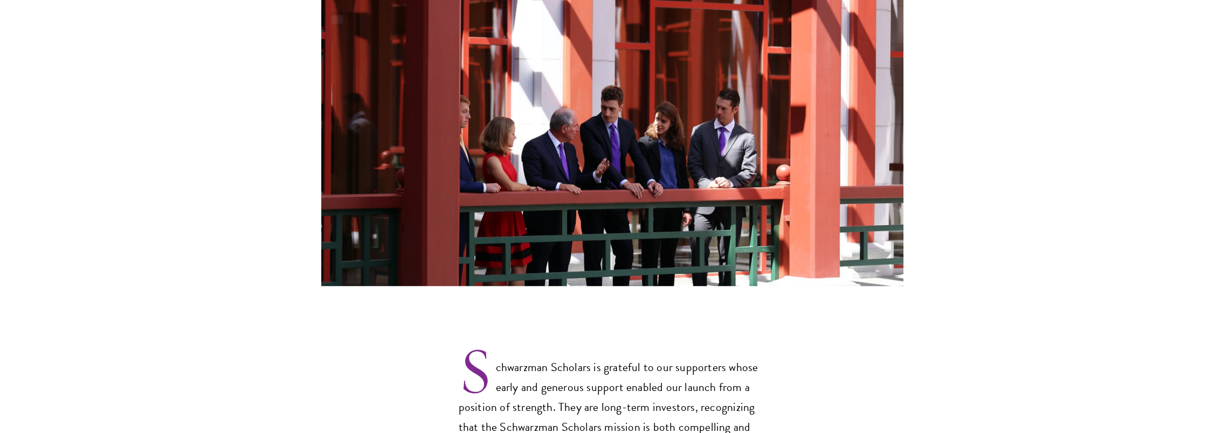
scroll to position [647, 0]
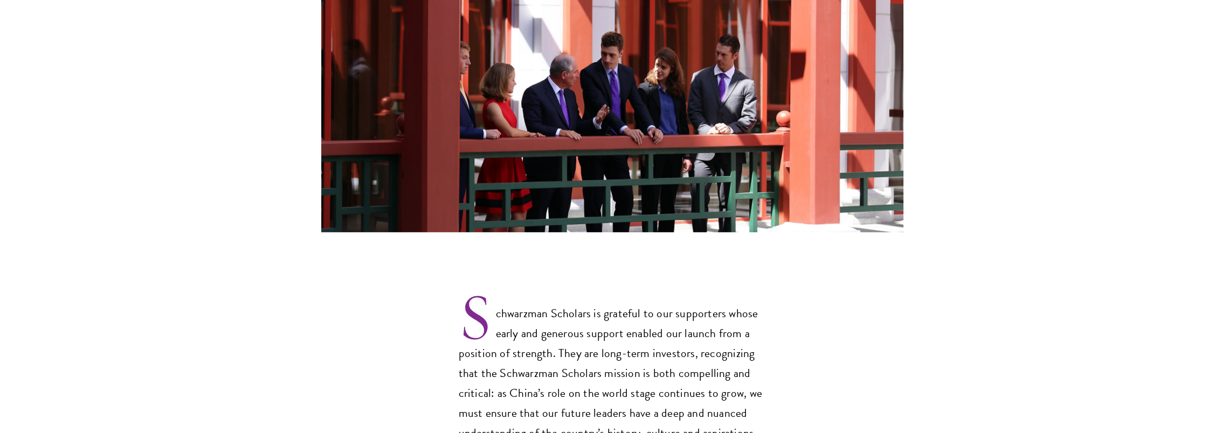
click at [725, 286] on p "Schwarzman Scholars is grateful to our supporters whose early and generous supp…" at bounding box center [611, 364] width 307 height 157
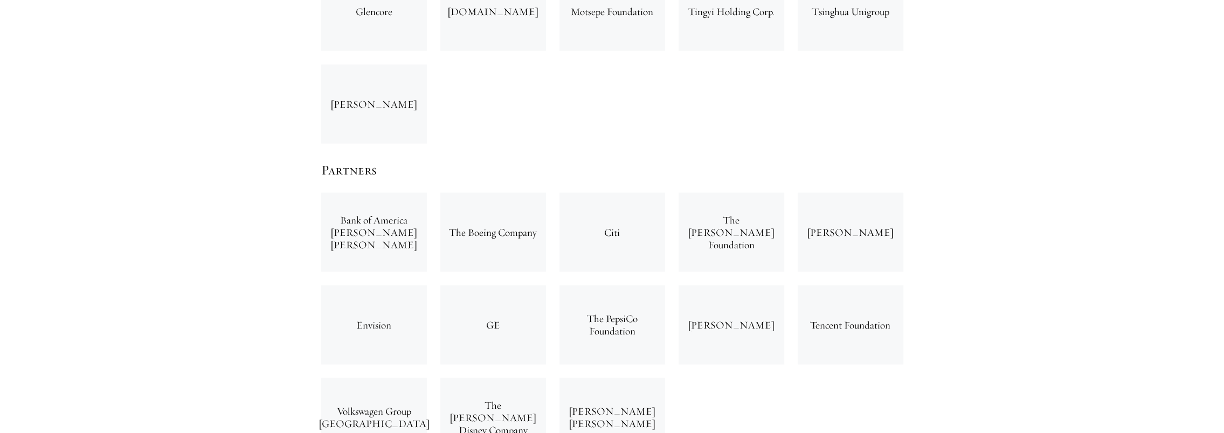
scroll to position [2209, 0]
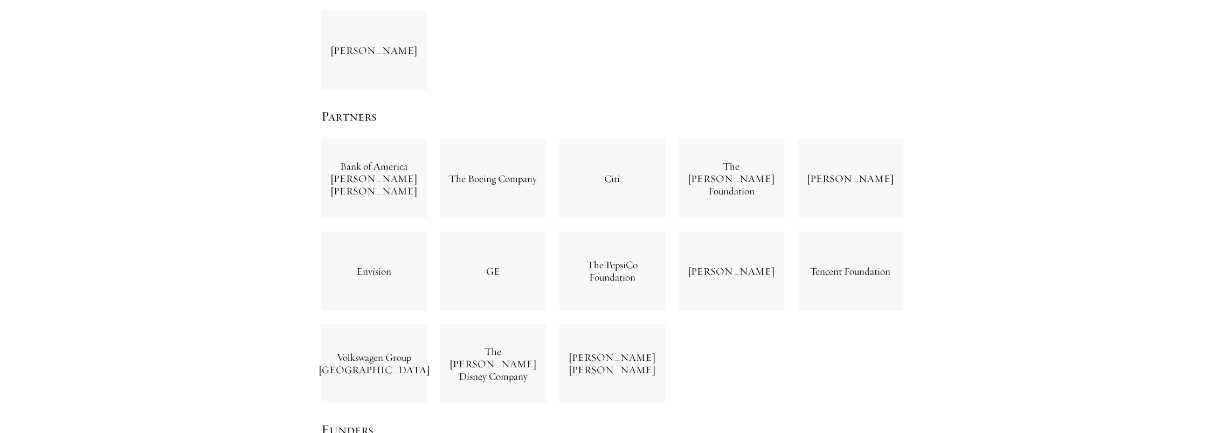
click at [616, 139] on div "Citi" at bounding box center [612, 178] width 106 height 79
click at [393, 139] on div "Bank of America [PERSON_NAME] [PERSON_NAME]" at bounding box center [374, 178] width 106 height 79
click at [829, 232] on div "Tencent Foundation" at bounding box center [850, 271] width 106 height 79
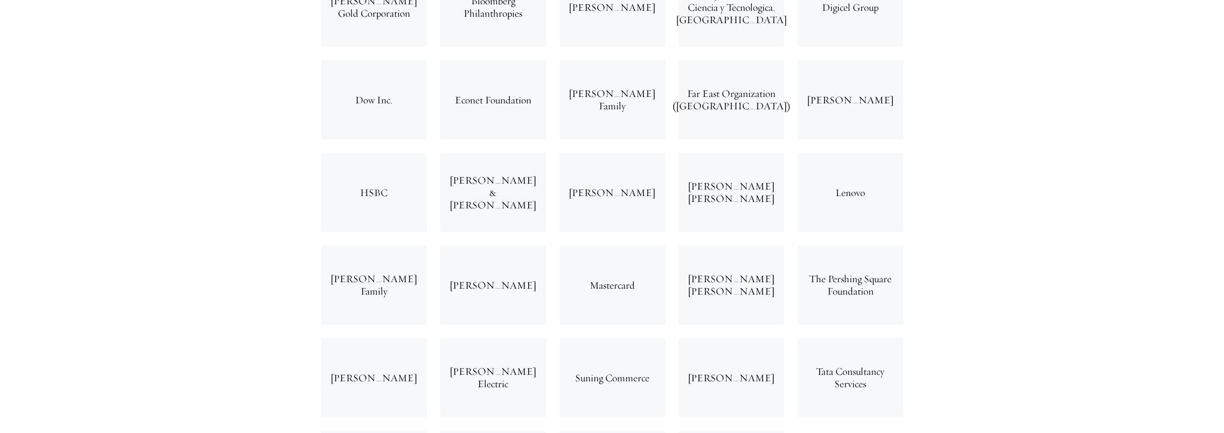
scroll to position [2748, 0]
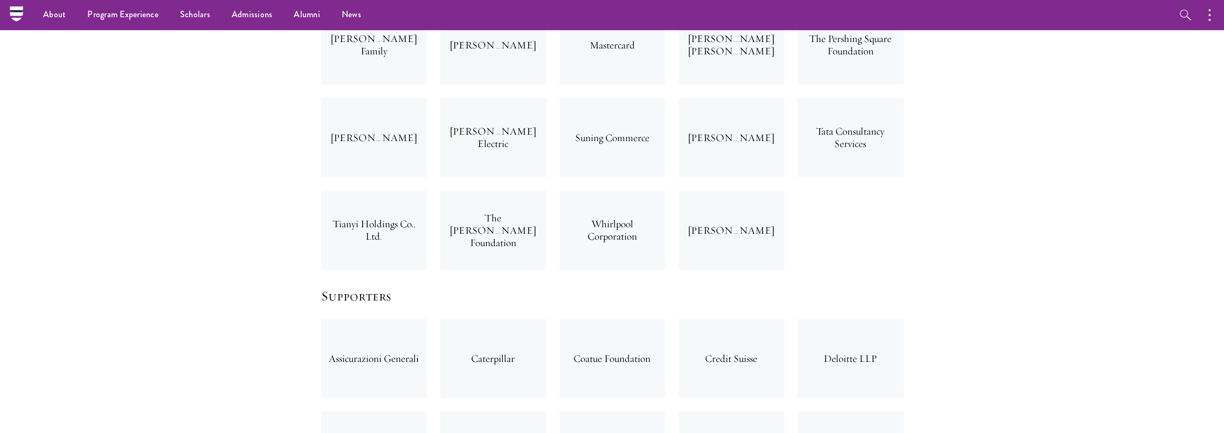
scroll to position [2611, 0]
